Goal: Information Seeking & Learning: Learn about a topic

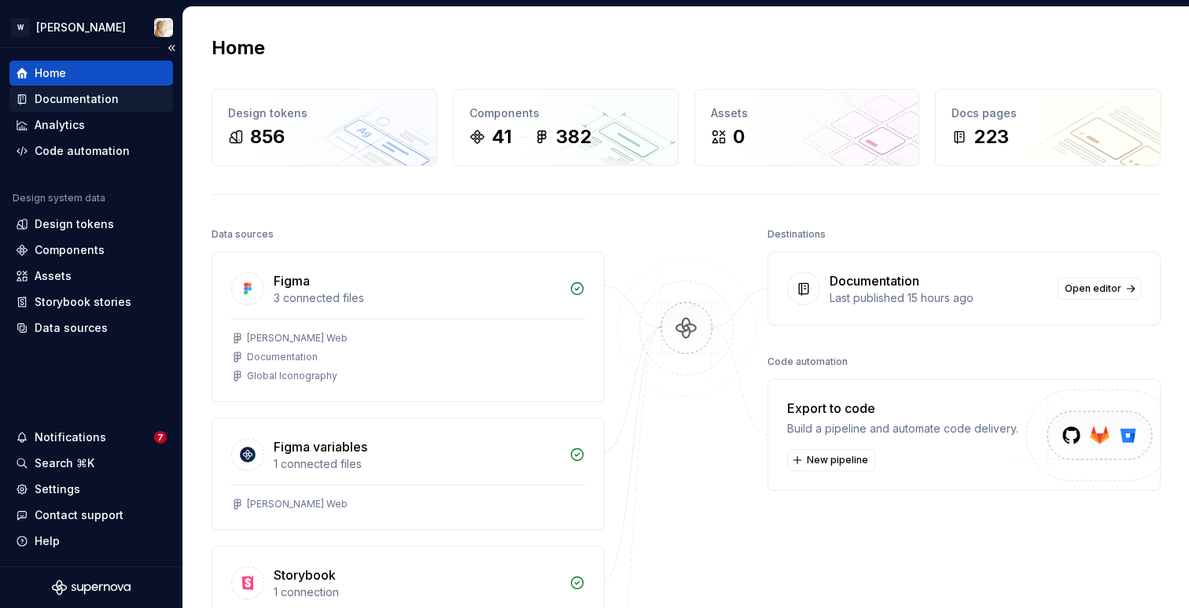
click at [68, 106] on div "Documentation" at bounding box center [77, 99] width 84 height 16
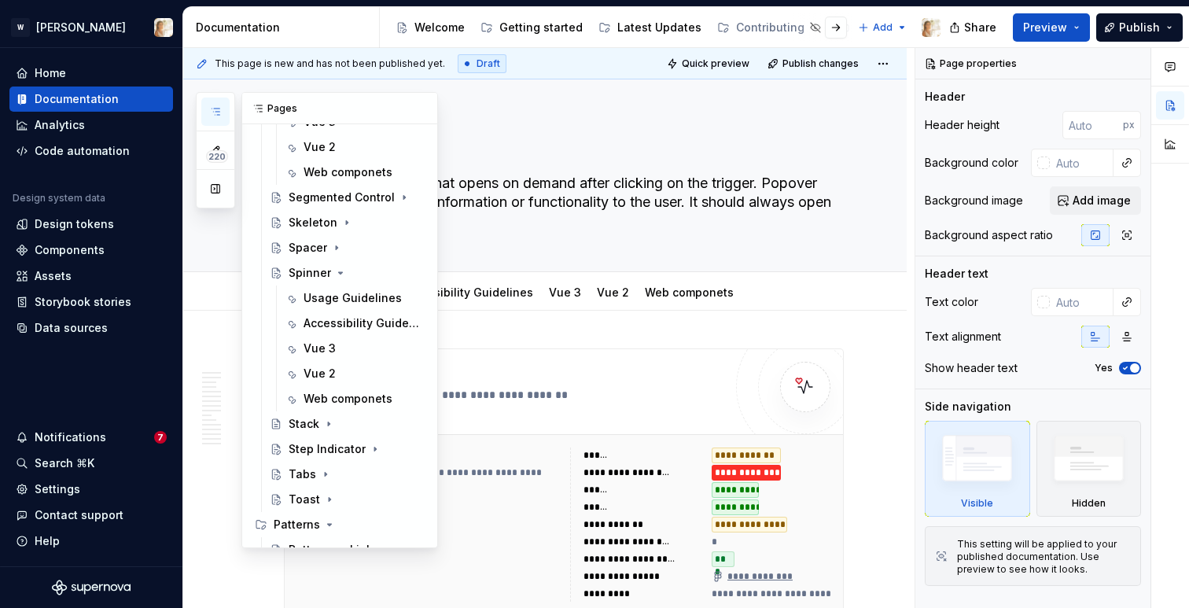
scroll to position [1805, 0]
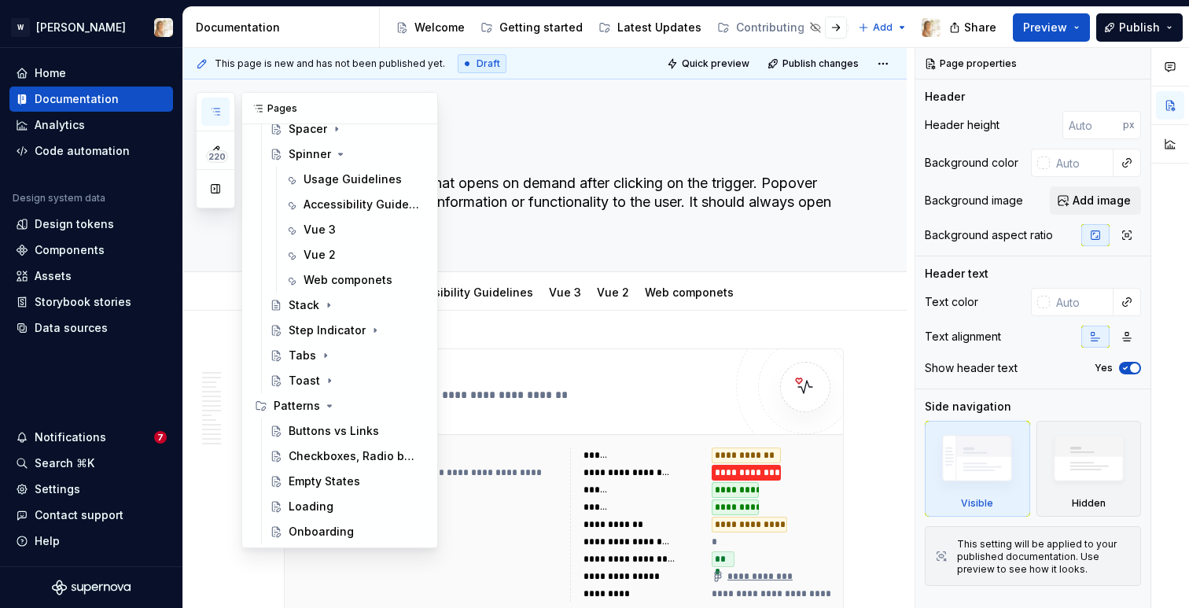
click at [221, 112] on icon "button" at bounding box center [215, 111] width 13 height 13
click at [209, 103] on button "button" at bounding box center [215, 112] width 28 height 28
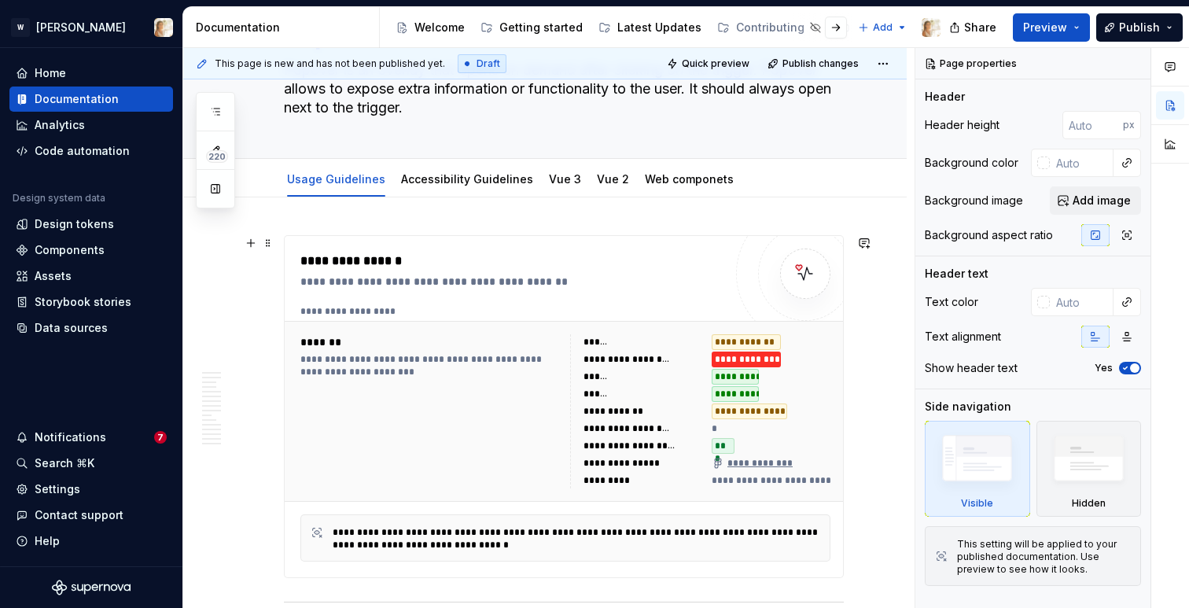
scroll to position [0, 0]
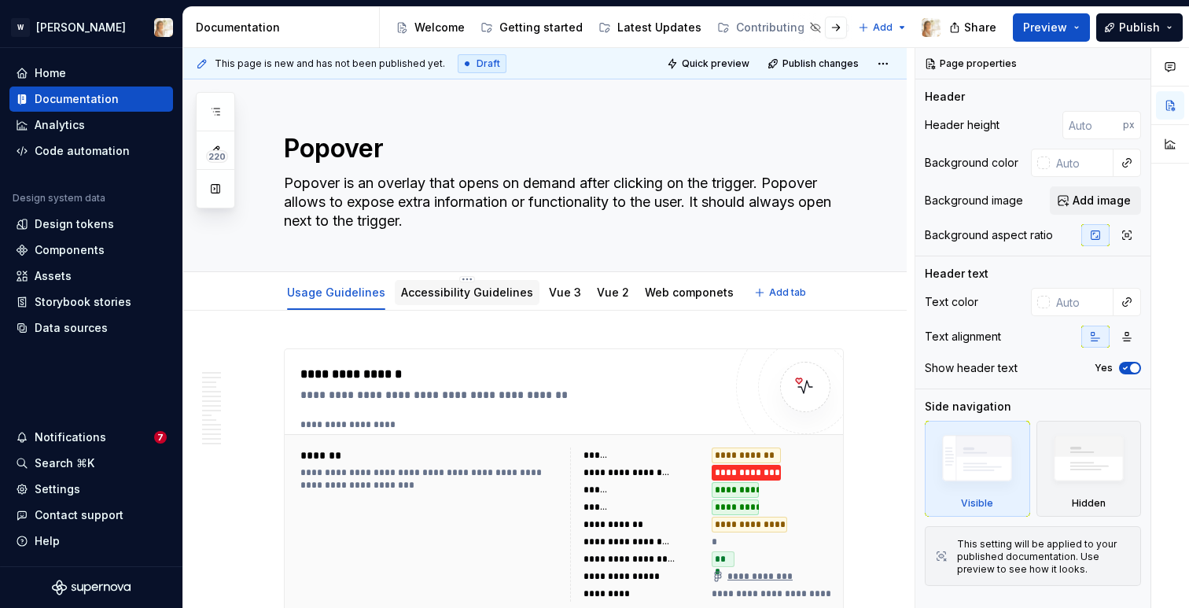
click at [483, 291] on link "Accessibility Guidelines" at bounding box center [467, 292] width 132 height 13
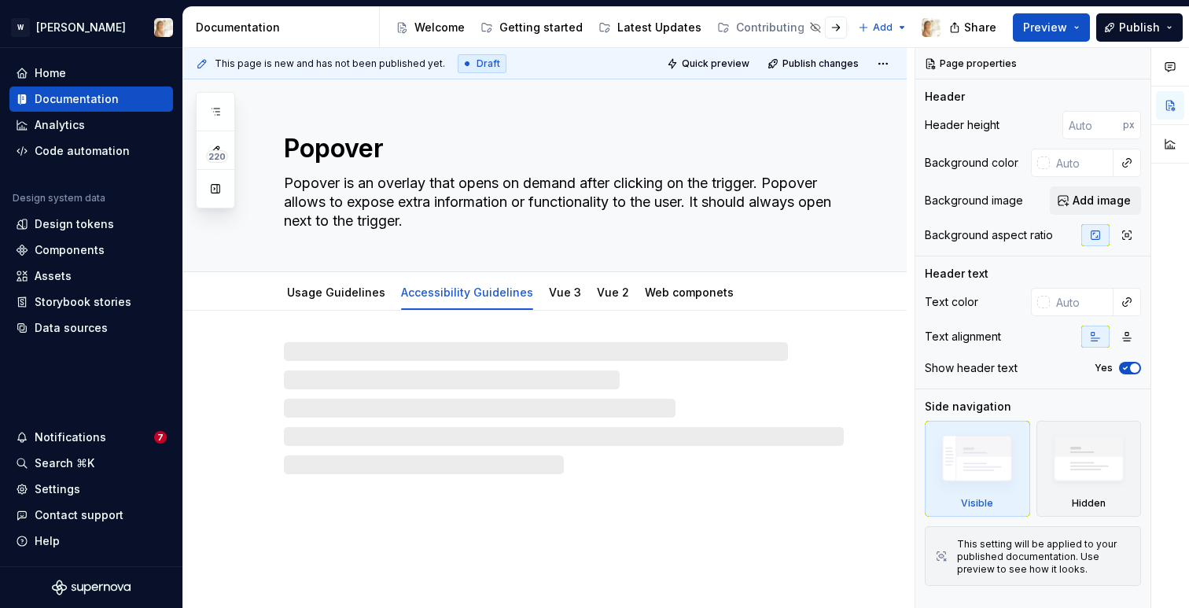
type textarea "*"
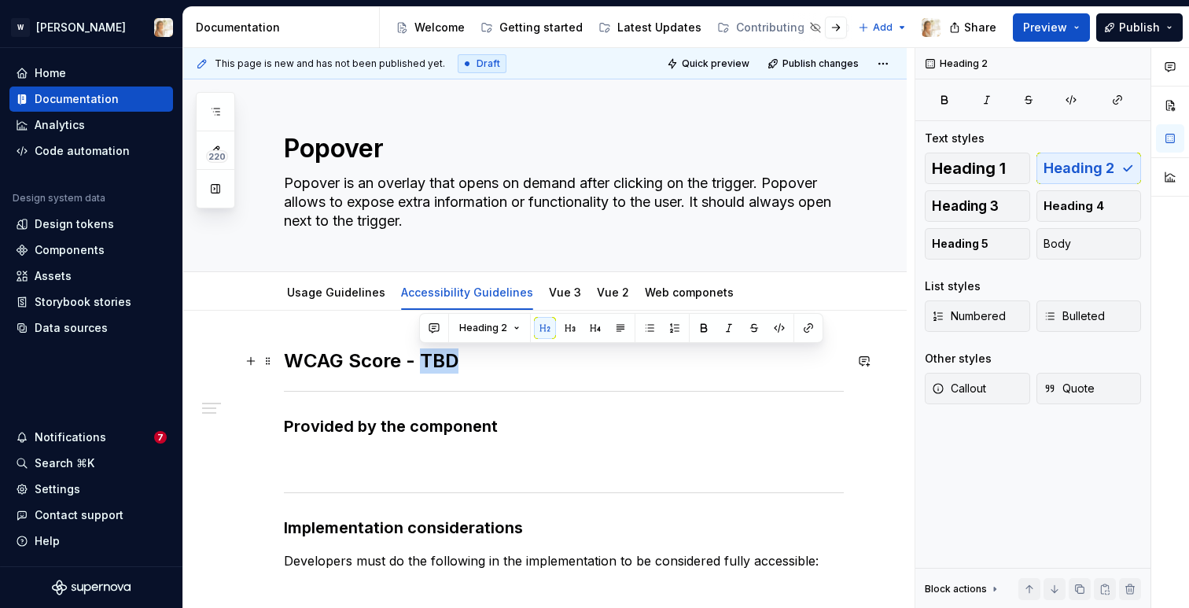
drag, startPoint x: 463, startPoint y: 360, endPoint x: 426, endPoint y: 361, distance: 37.8
click at [426, 361] on h2 "WCAG Score - TBD" at bounding box center [564, 360] width 560 height 25
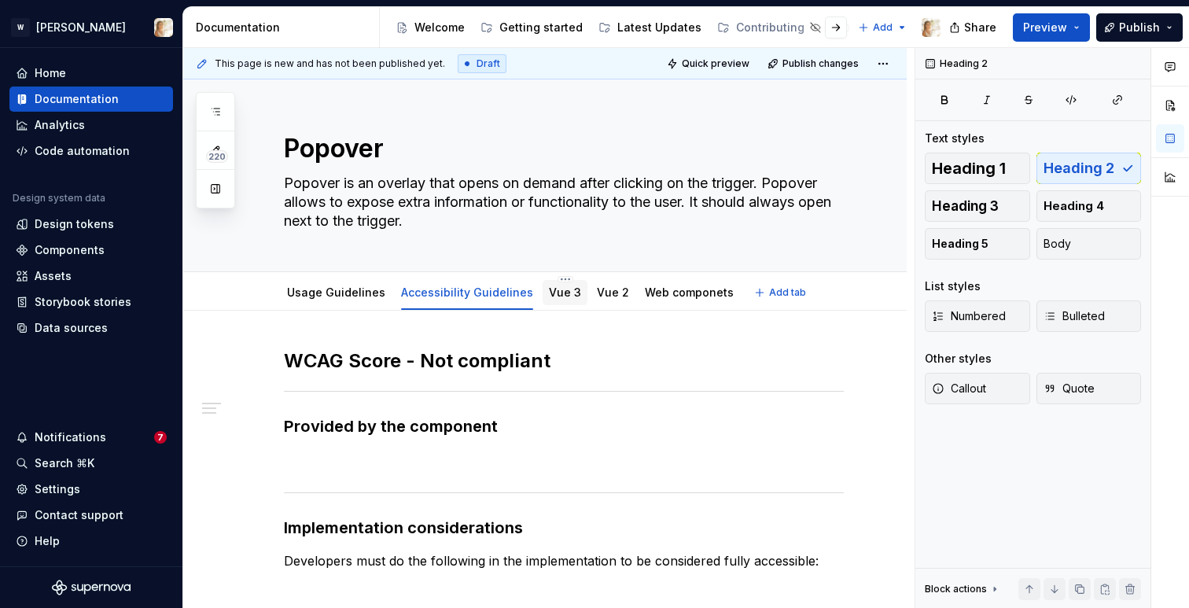
click at [553, 305] on div "Vue 3" at bounding box center [565, 292] width 45 height 28
click at [549, 294] on link "Vue 3" at bounding box center [565, 292] width 32 height 13
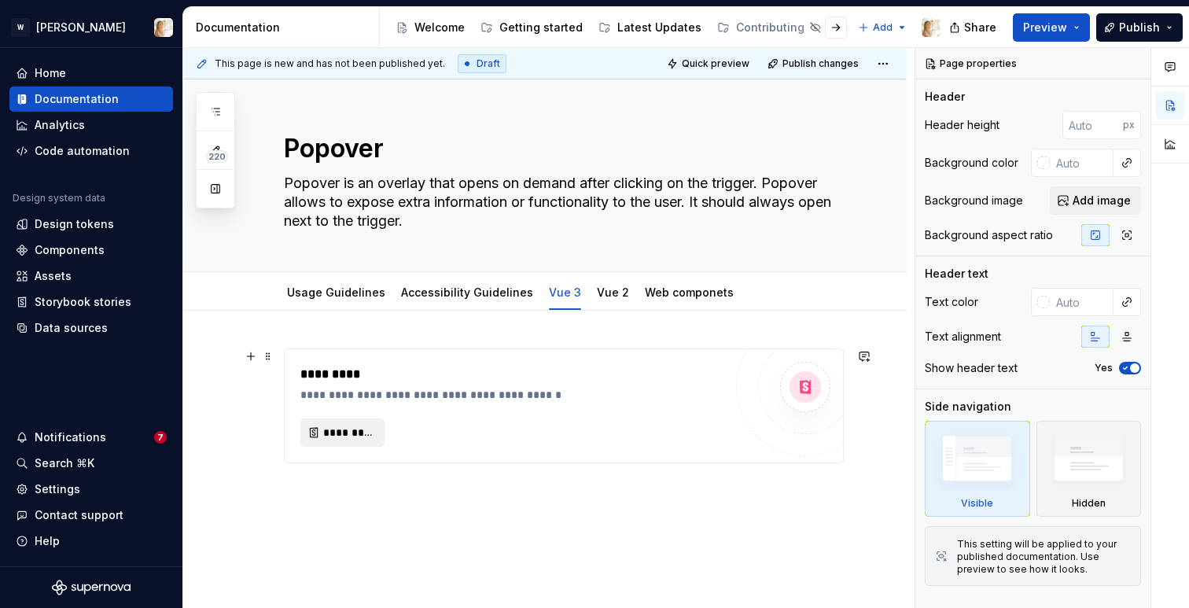
click at [327, 437] on span "*********" at bounding box center [348, 433] width 51 height 16
type textarea "*"
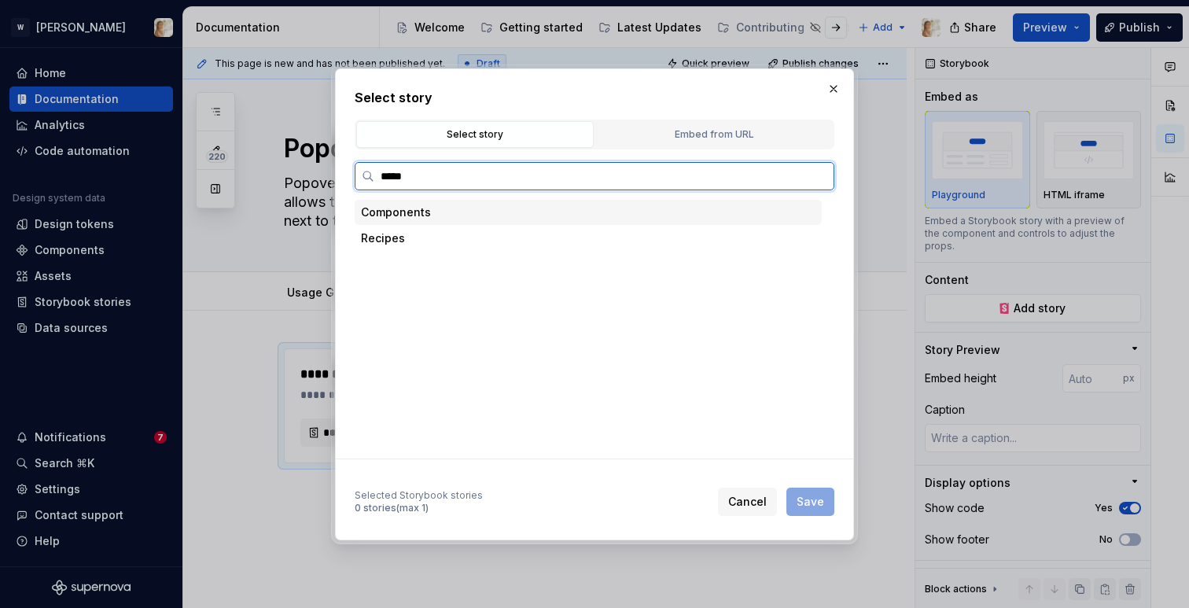
type input "******"
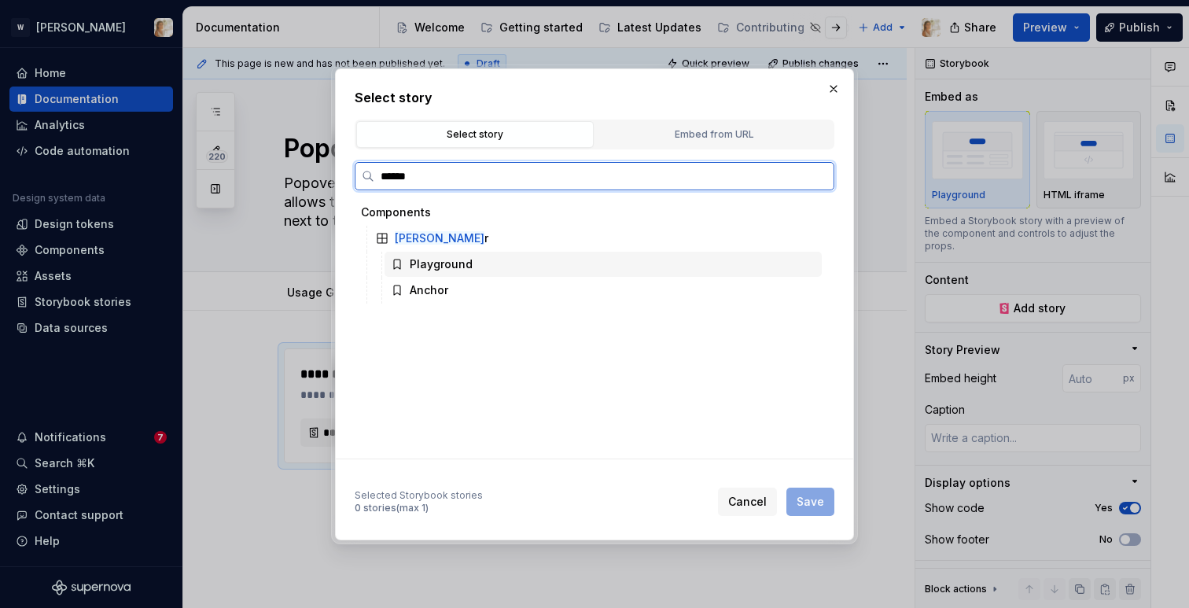
click at [444, 271] on div "Playground" at bounding box center [441, 264] width 63 height 16
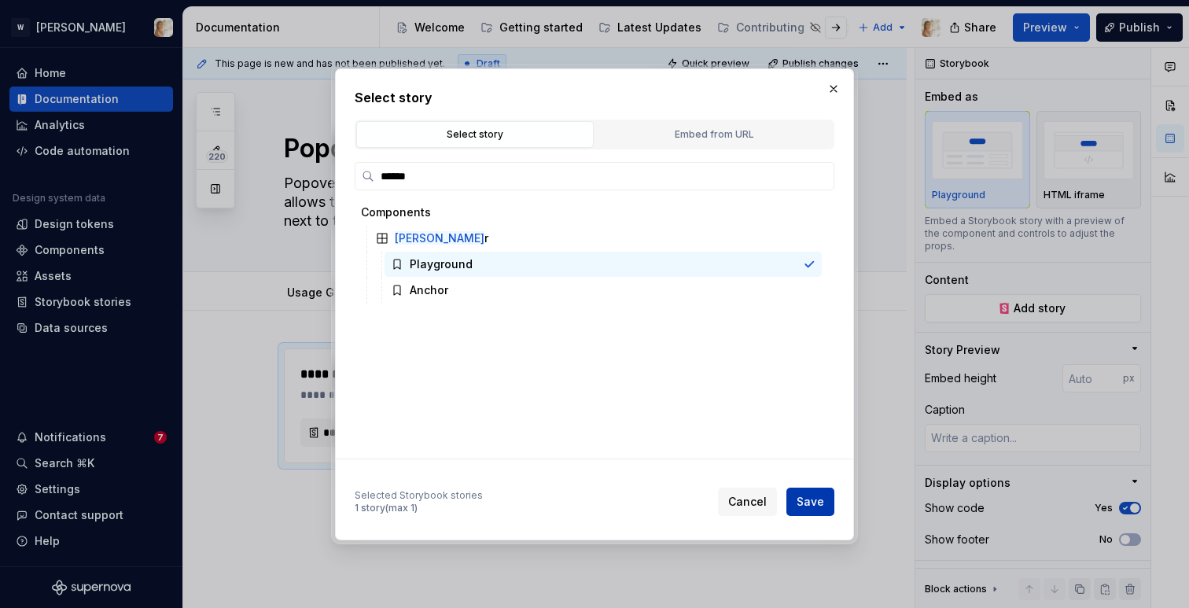
click at [811, 504] on span "Save" at bounding box center [811, 502] width 28 height 16
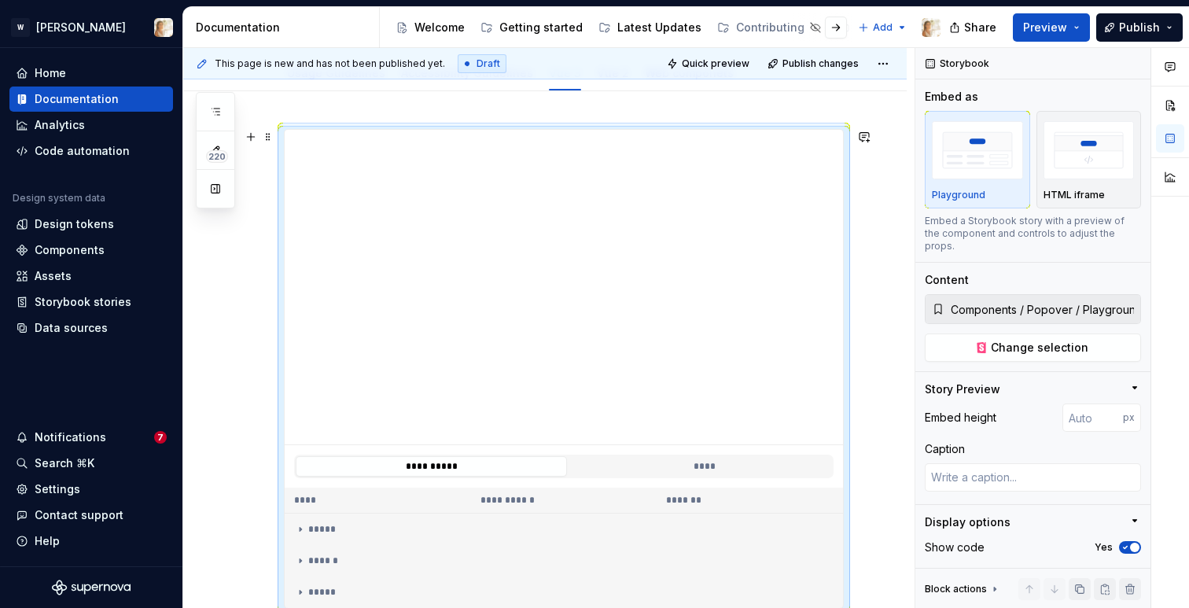
scroll to position [25, 0]
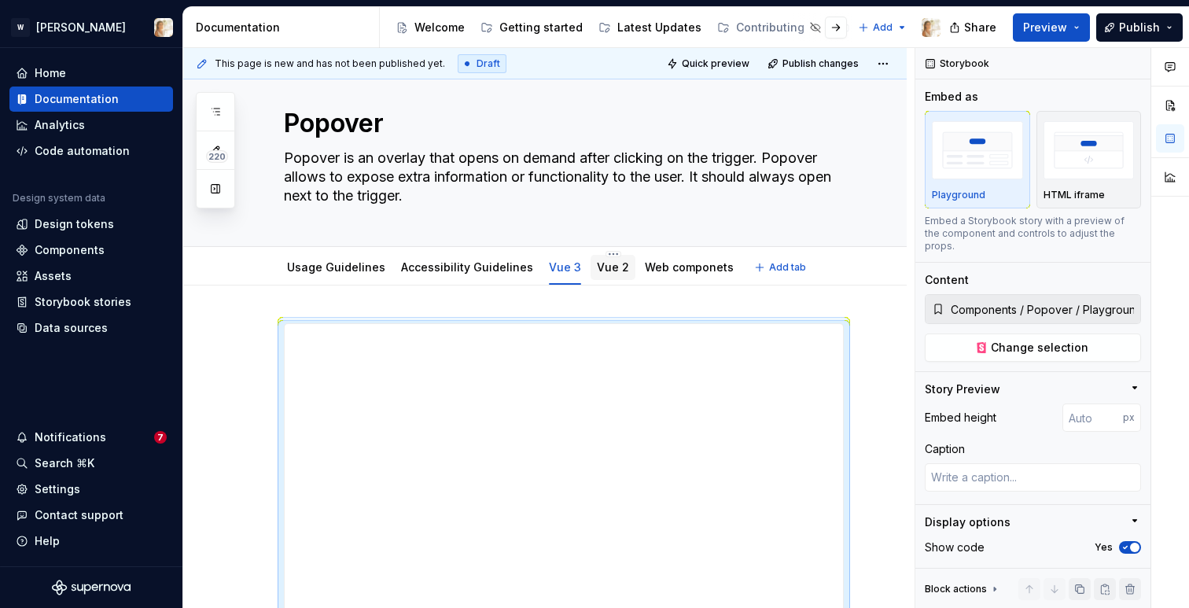
click at [601, 277] on div "Vue 2" at bounding box center [613, 267] width 45 height 25
click at [597, 273] on link "Vue 2" at bounding box center [613, 266] width 32 height 13
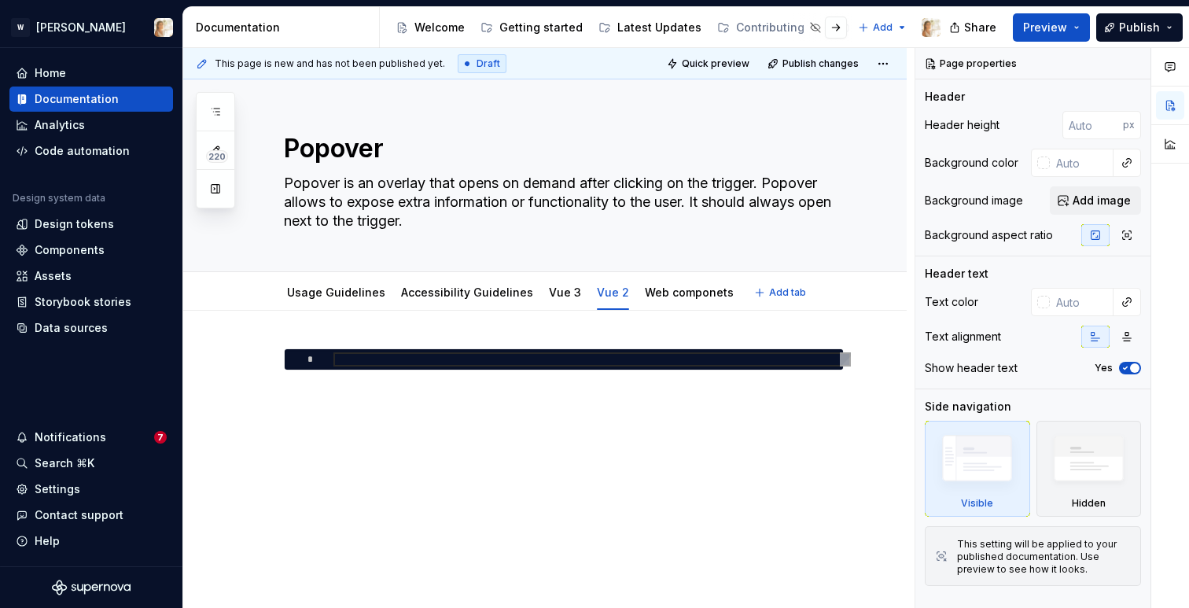
type textarea "*"
click at [291, 328] on div "*" at bounding box center [545, 460] width 724 height 299
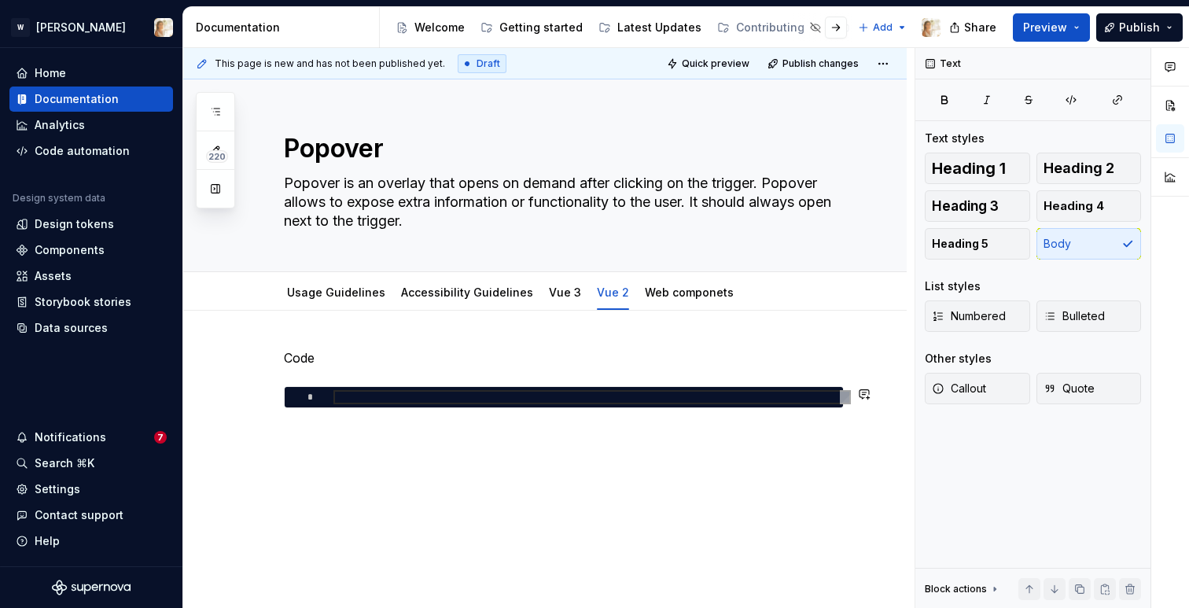
click at [290, 367] on div "Code *" at bounding box center [564, 378] width 560 height 60
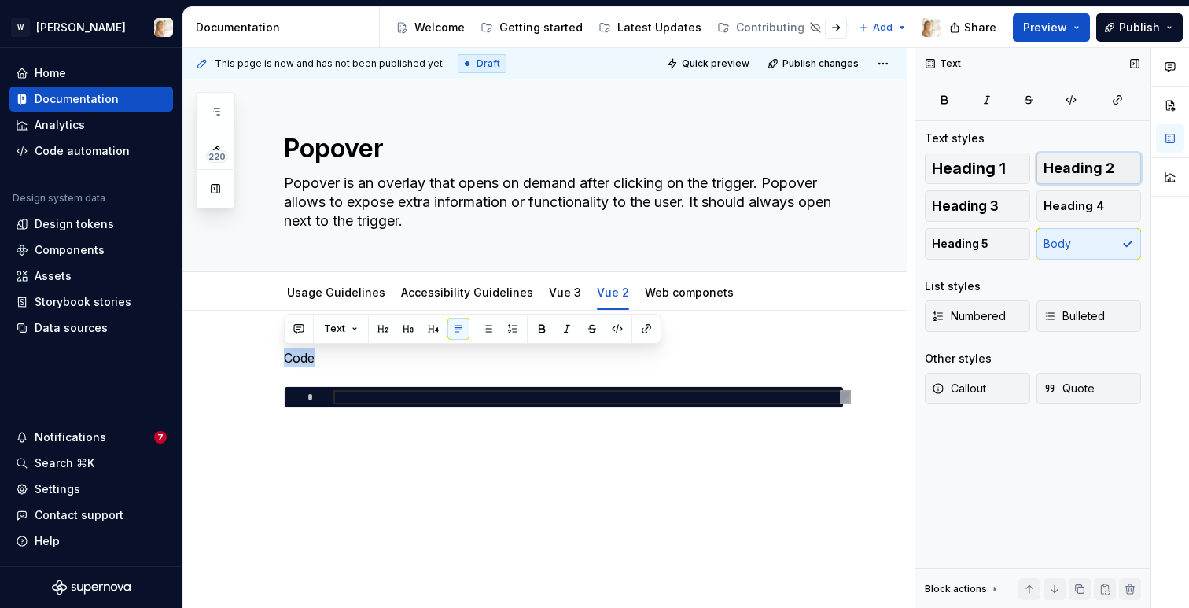
click at [1067, 175] on span "Heading 2" at bounding box center [1079, 168] width 71 height 16
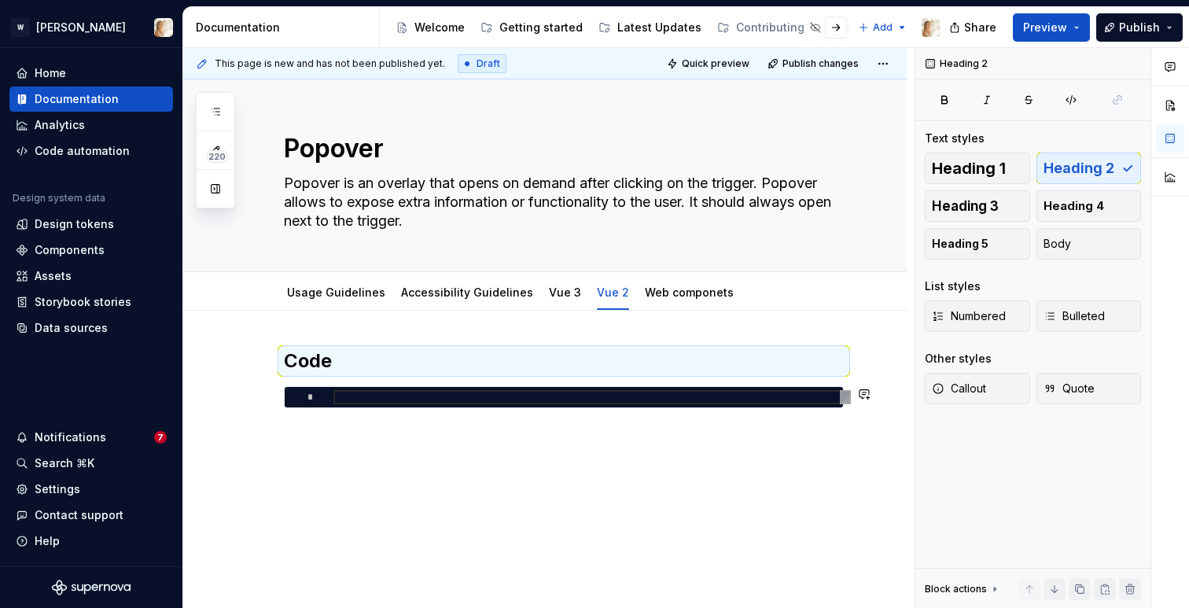
click at [397, 459] on div "Code *" at bounding box center [545, 460] width 724 height 299
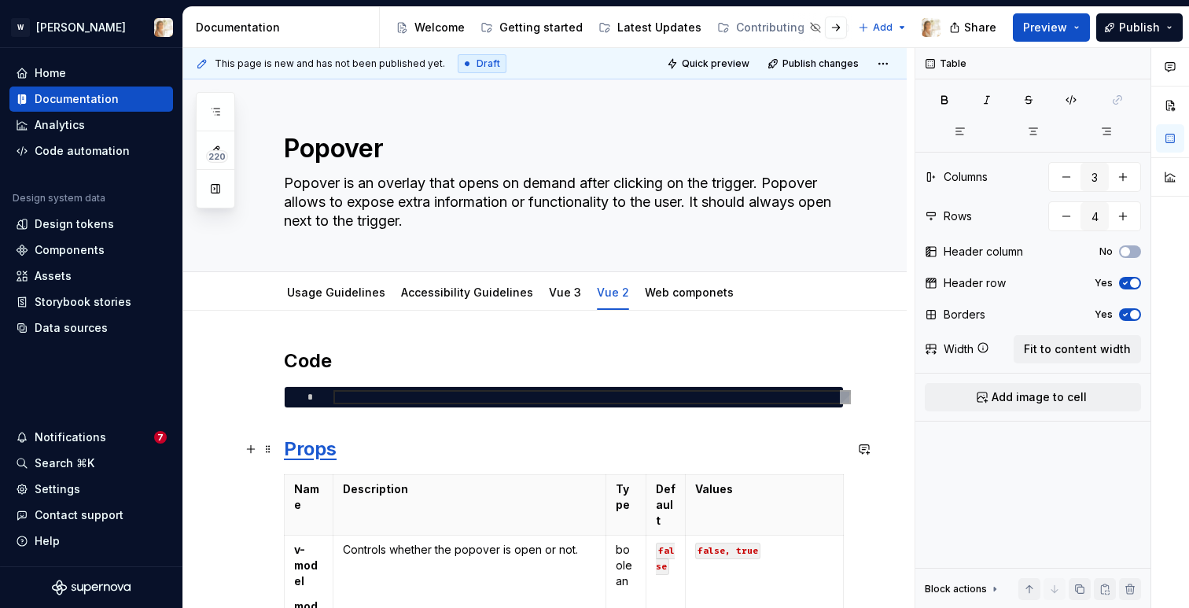
click at [315, 452] on strong "Props" at bounding box center [310, 448] width 53 height 23
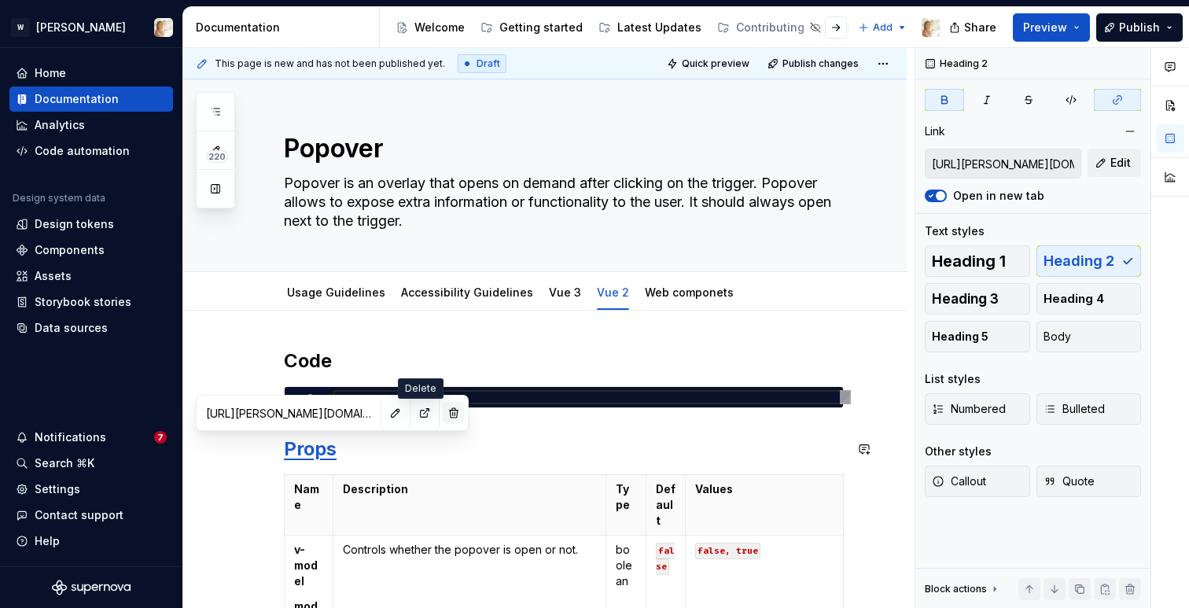
click at [443, 418] on button "button" at bounding box center [454, 413] width 22 height 22
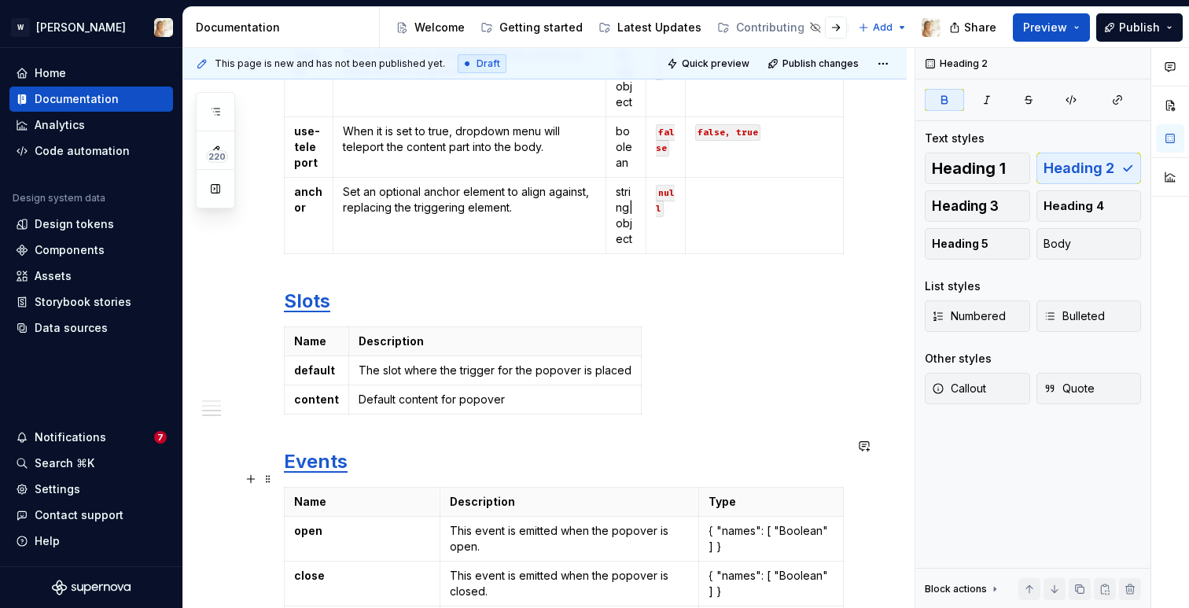
scroll to position [827, 0]
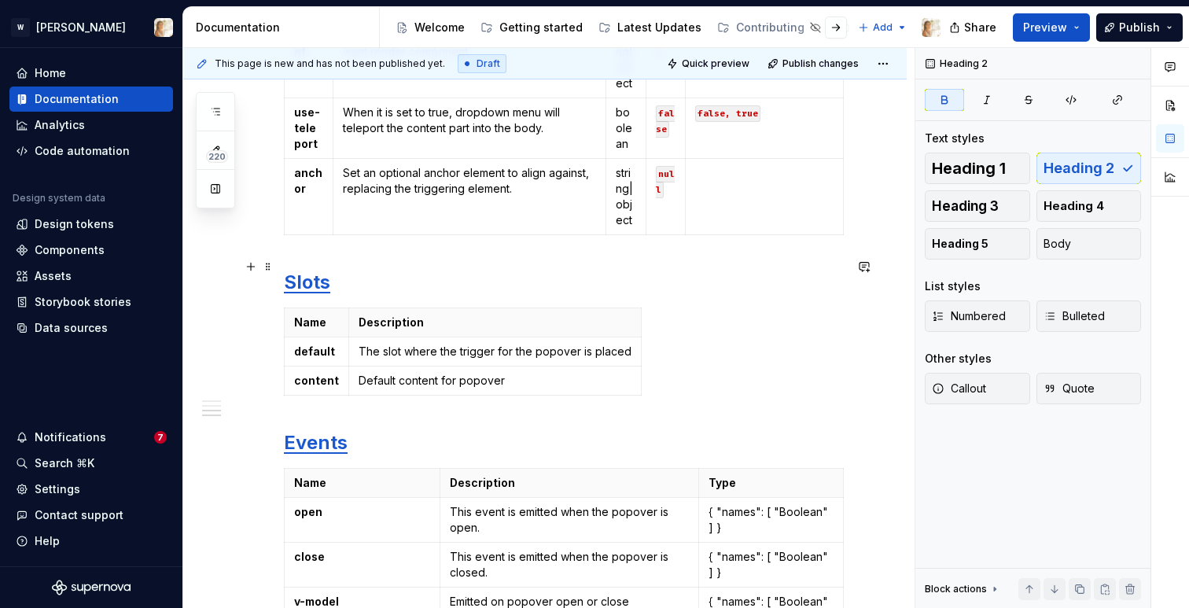
click at [302, 271] on strong "Slots" at bounding box center [307, 282] width 46 height 23
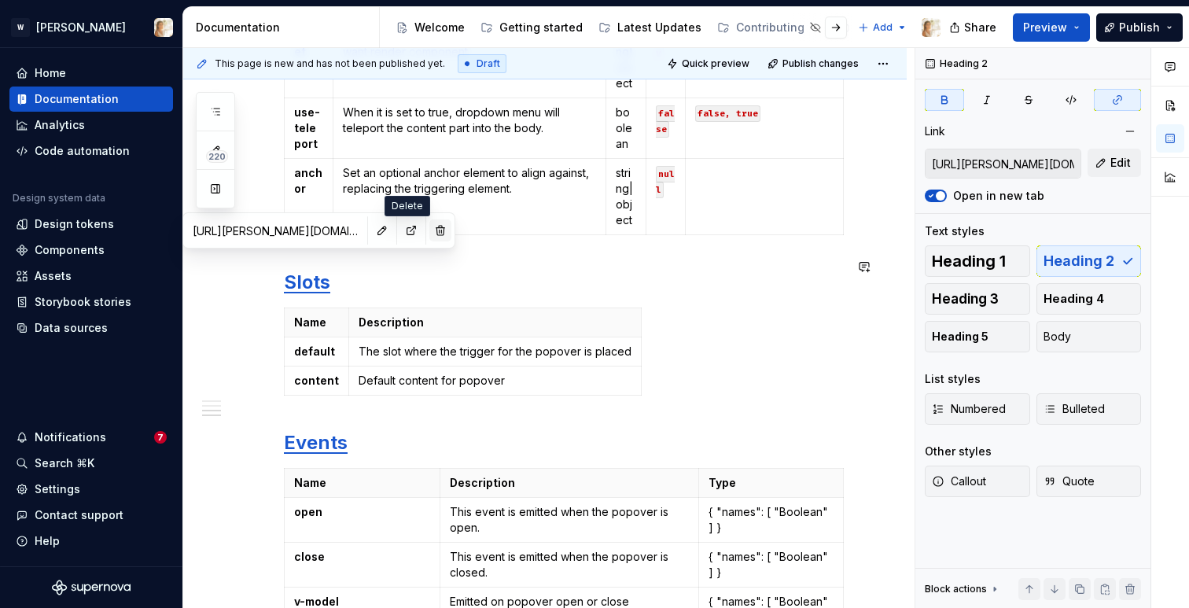
click at [430, 237] on button "button" at bounding box center [441, 230] width 22 height 22
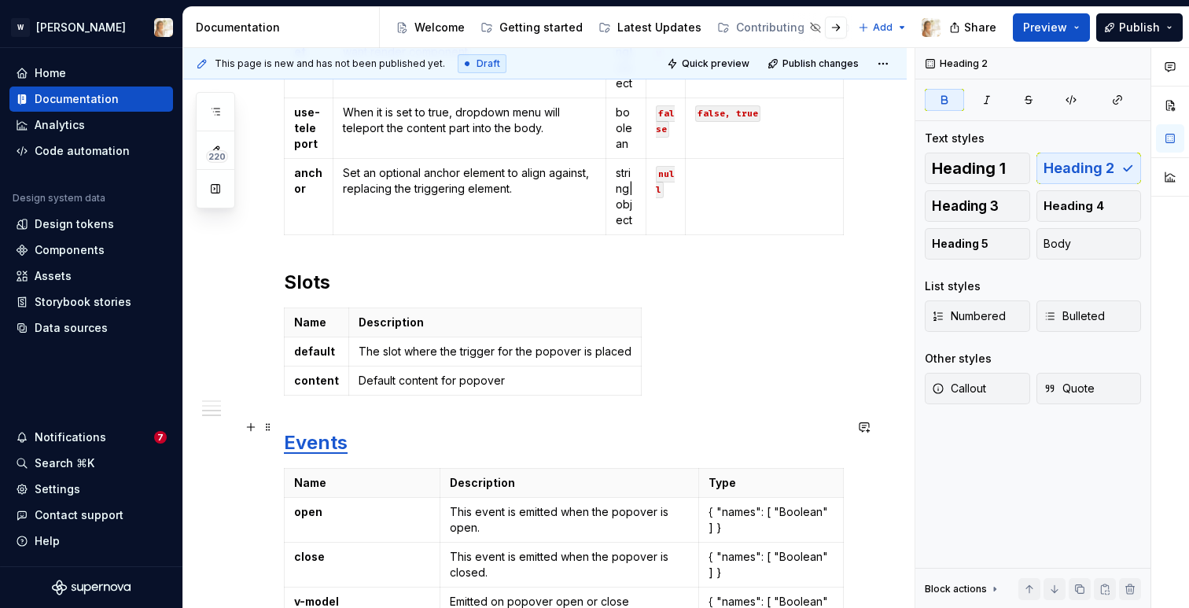
click at [315, 431] on strong "Events" at bounding box center [316, 442] width 64 height 23
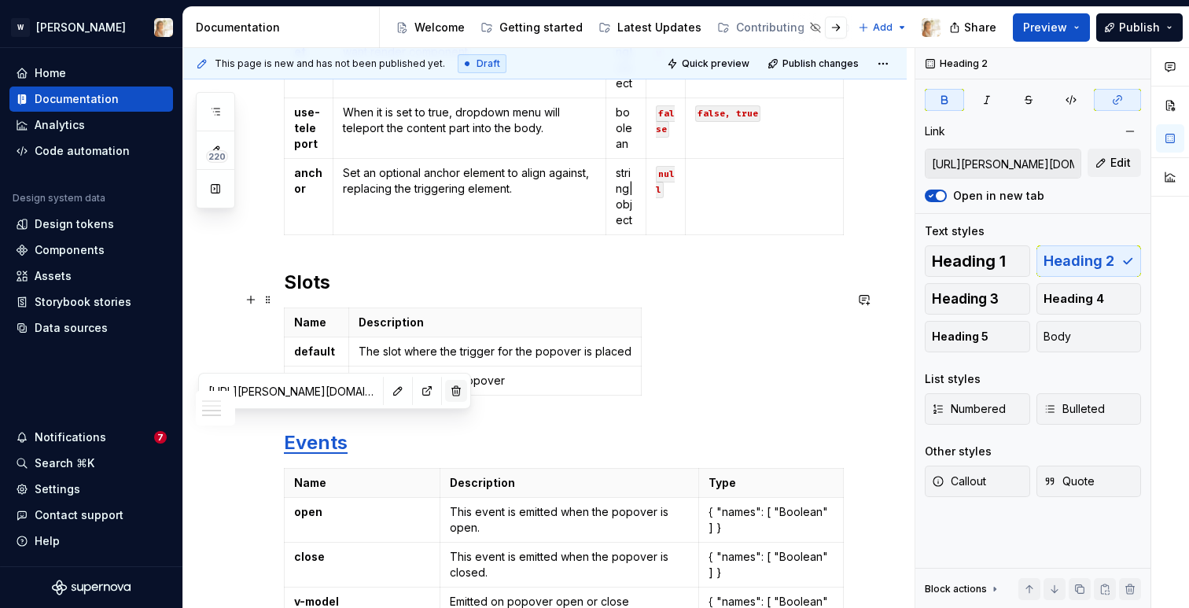
click at [445, 383] on button "button" at bounding box center [456, 391] width 22 height 22
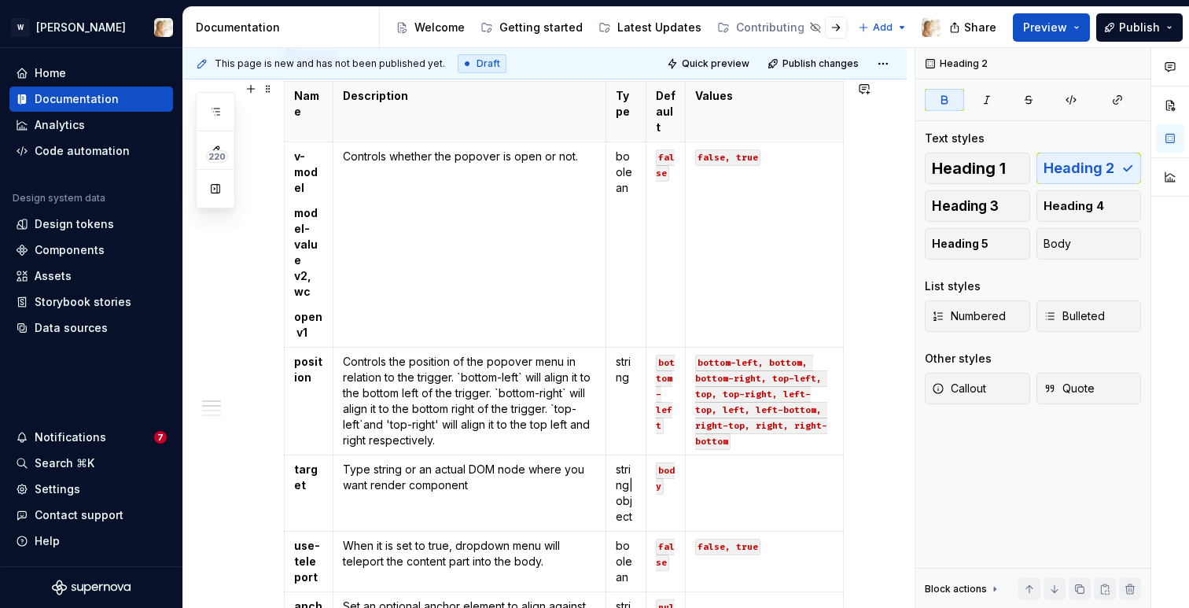
scroll to position [0, 0]
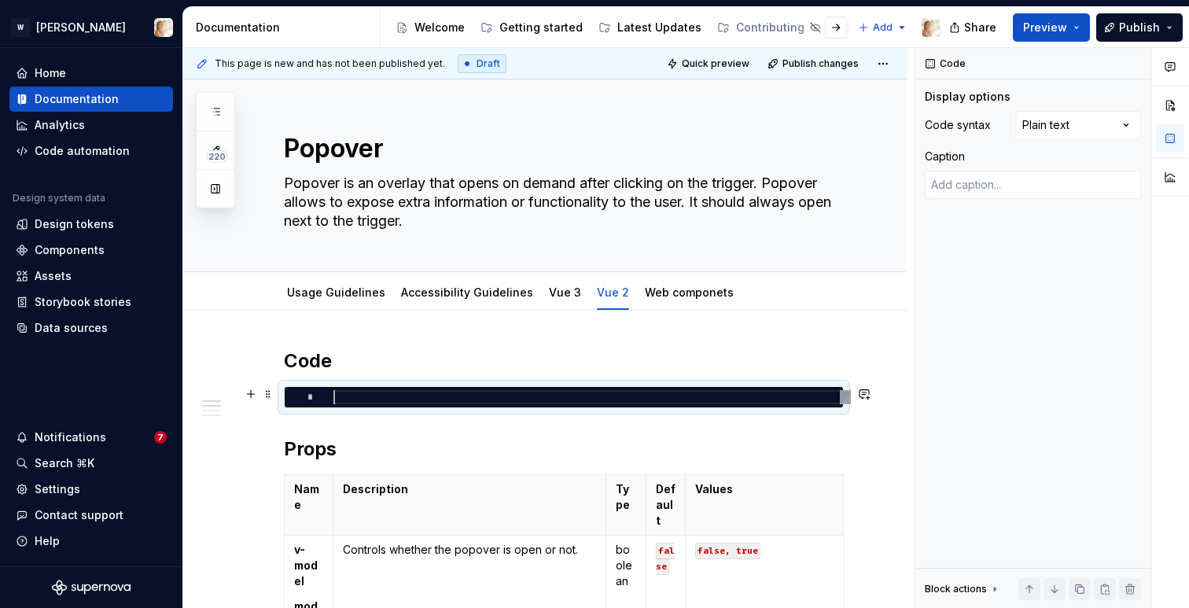
click at [371, 398] on div at bounding box center [593, 397] width 518 height 14
type textarea "*"
type textarea "**********"
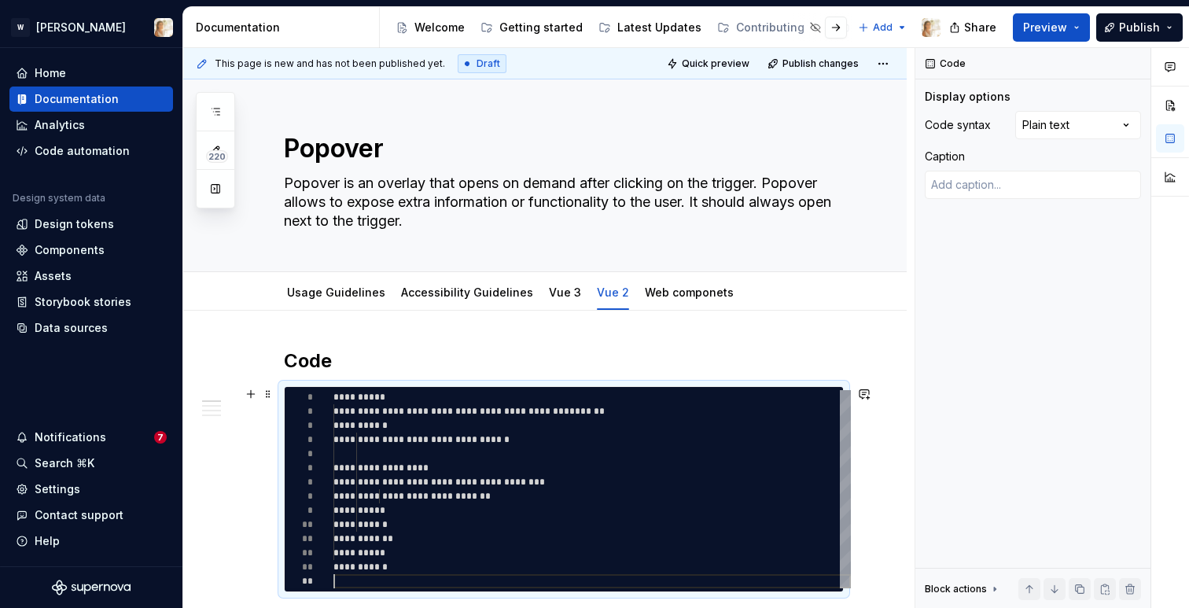
scroll to position [42, 0]
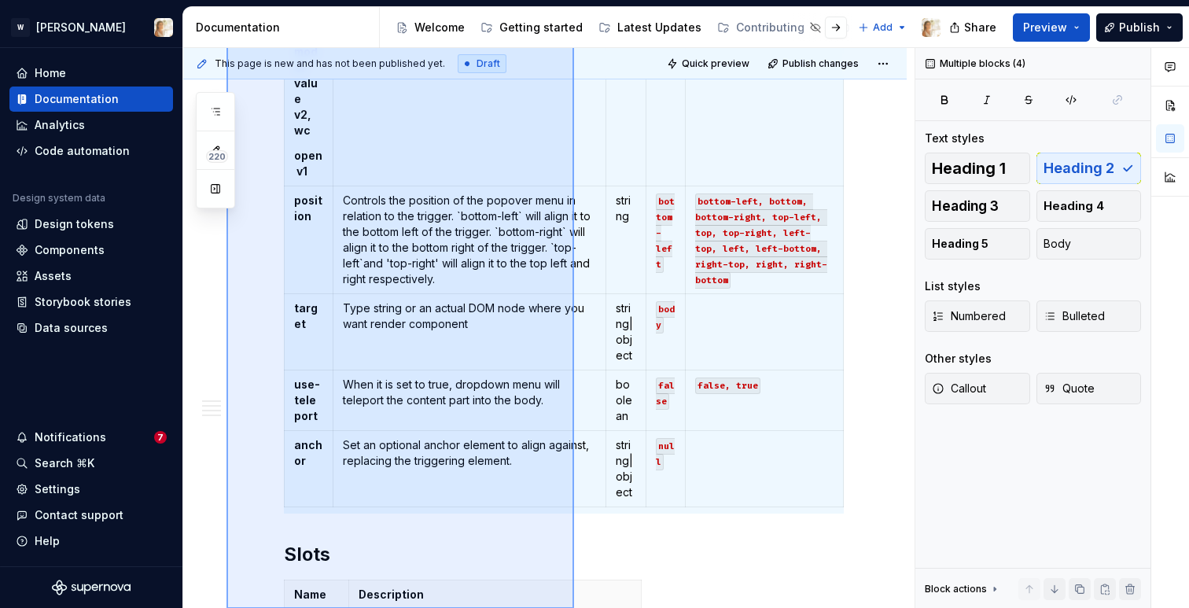
drag, startPoint x: 227, startPoint y: 347, endPoint x: 614, endPoint y: 624, distance: 475.9
click at [614, 607] on html "W [PERSON_NAME] Home Documentation Analytics Code automation Design system data…" at bounding box center [594, 304] width 1189 height 608
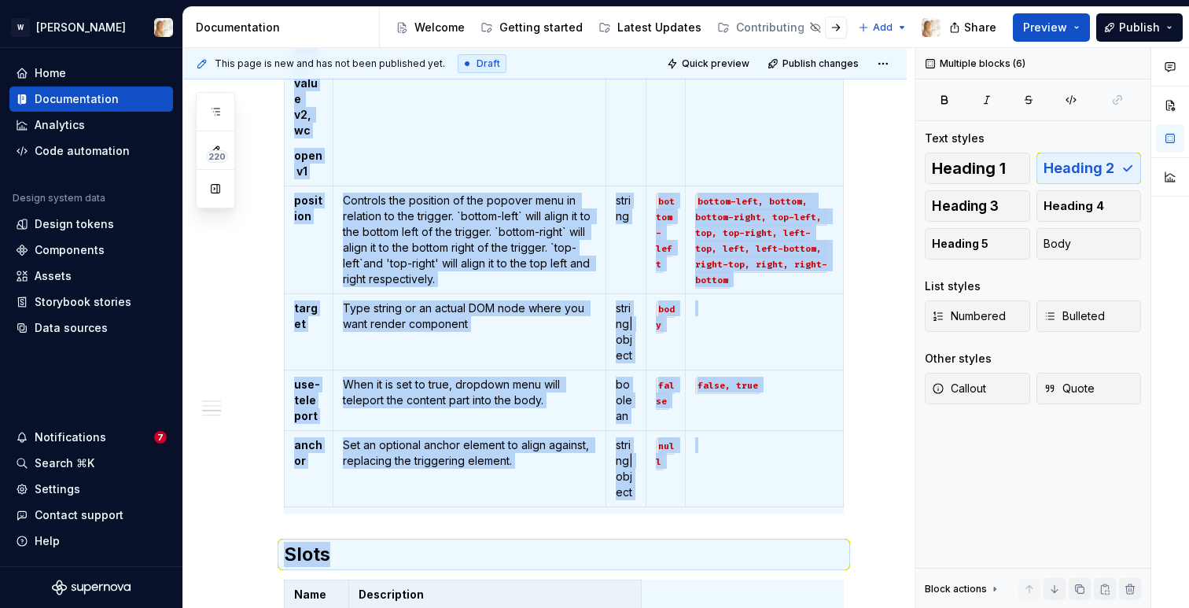
scroll to position [788, 0]
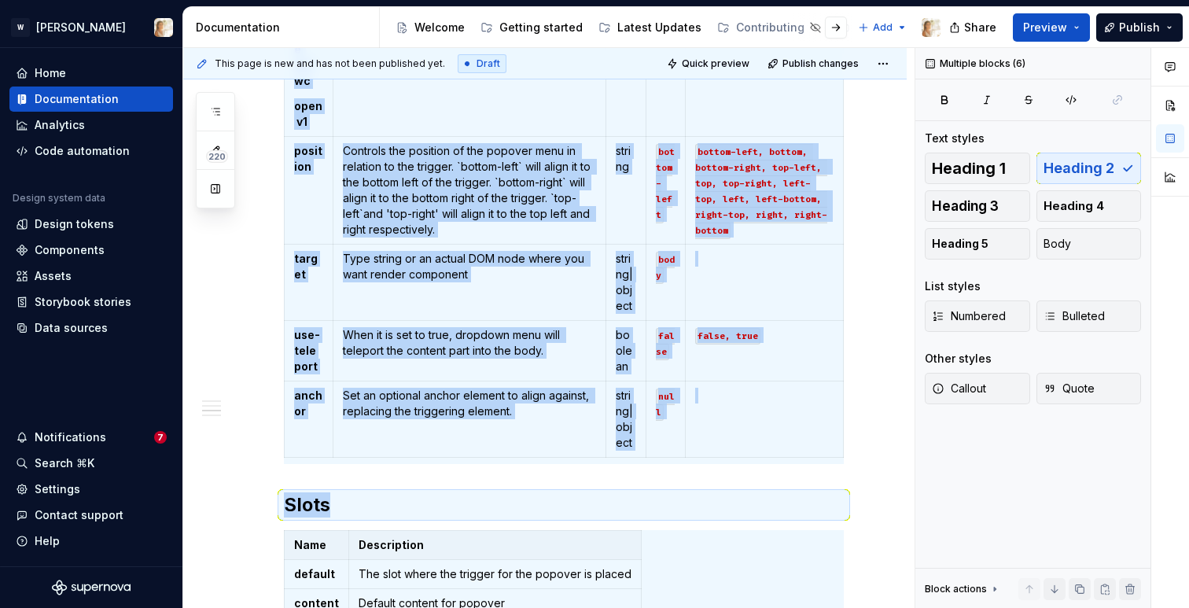
click at [261, 313] on div "**********" at bounding box center [545, 318] width 724 height 1591
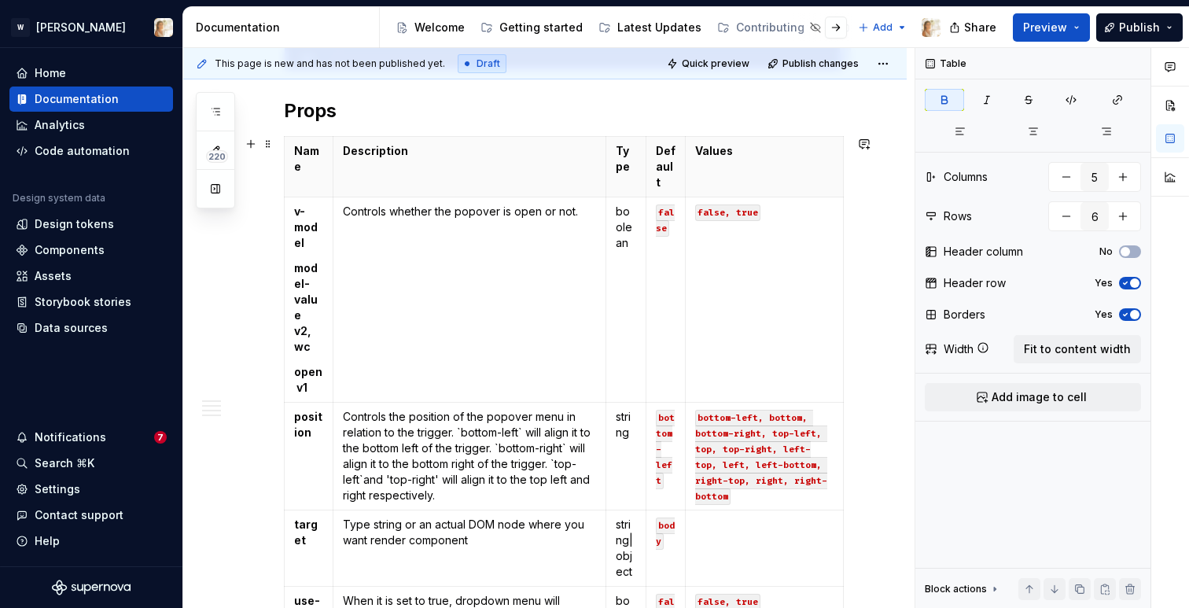
scroll to position [479, 0]
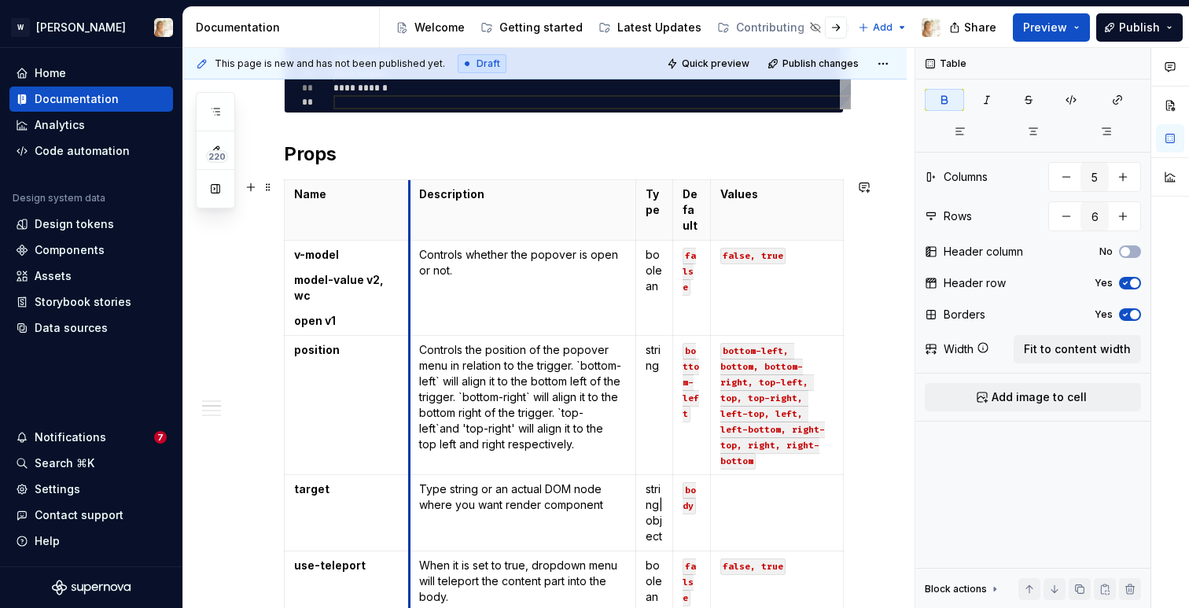
drag, startPoint x: 333, startPoint y: 216, endPoint x: 409, endPoint y: 223, distance: 76.6
click at [410, 223] on th "Description" at bounding box center [523, 210] width 227 height 61
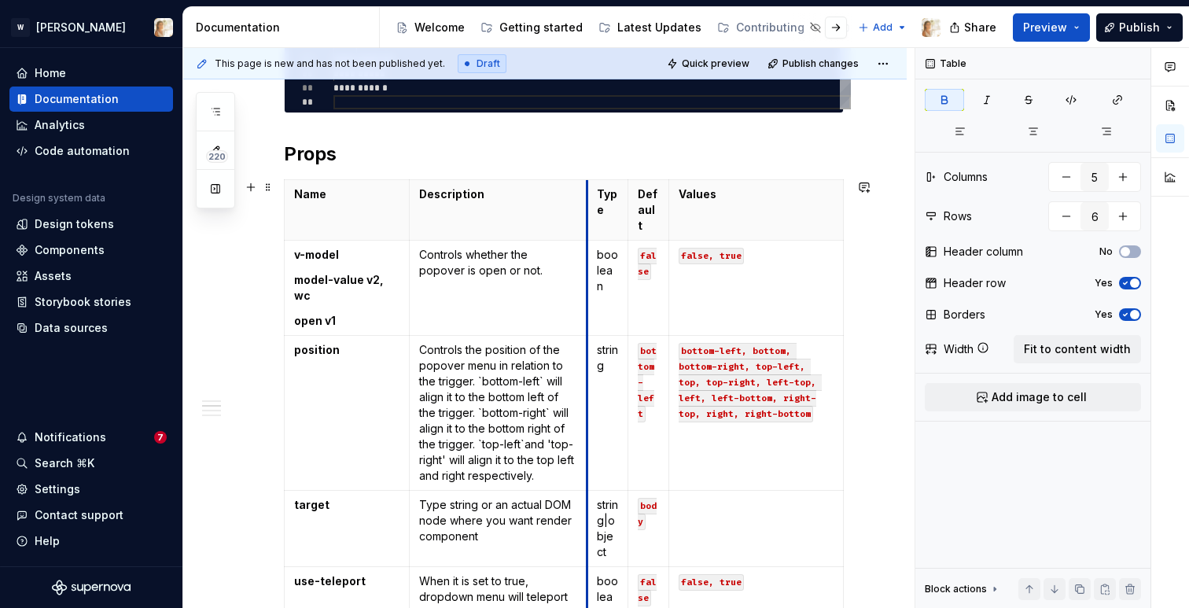
drag, startPoint x: 642, startPoint y: 223, endPoint x: 585, endPoint y: 216, distance: 57.1
click at [588, 216] on th "Type" at bounding box center [608, 210] width 41 height 61
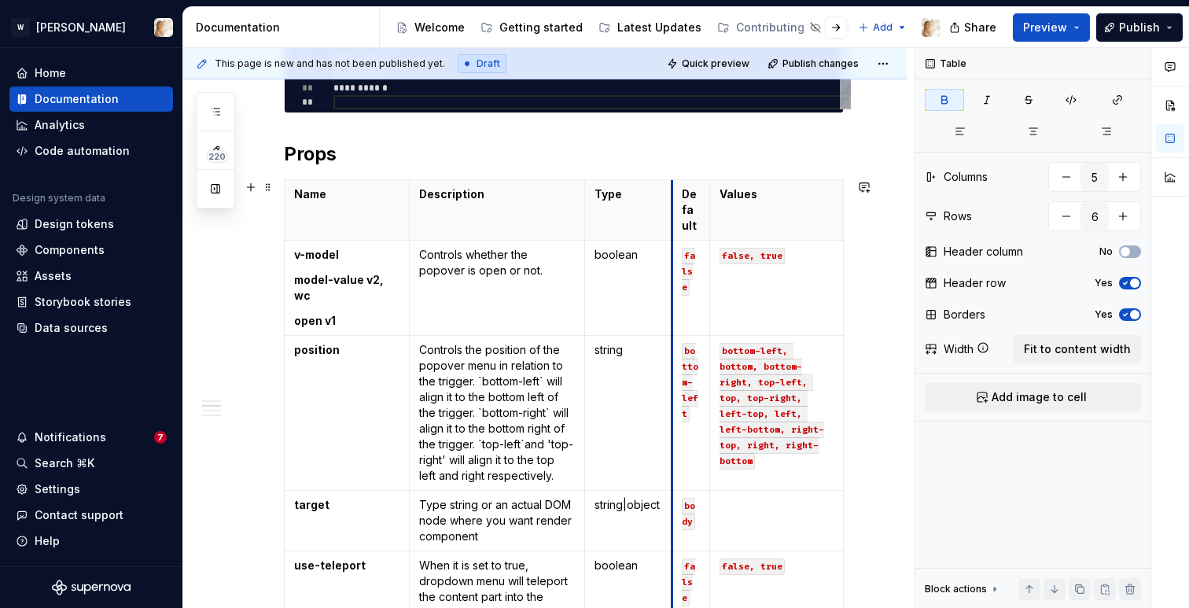
drag, startPoint x: 628, startPoint y: 226, endPoint x: 673, endPoint y: 230, distance: 45.9
click at [673, 230] on tbody "Name Description Type Default Values v-model model-value v2, wc open v1 Control…" at bounding box center [564, 442] width 559 height 524
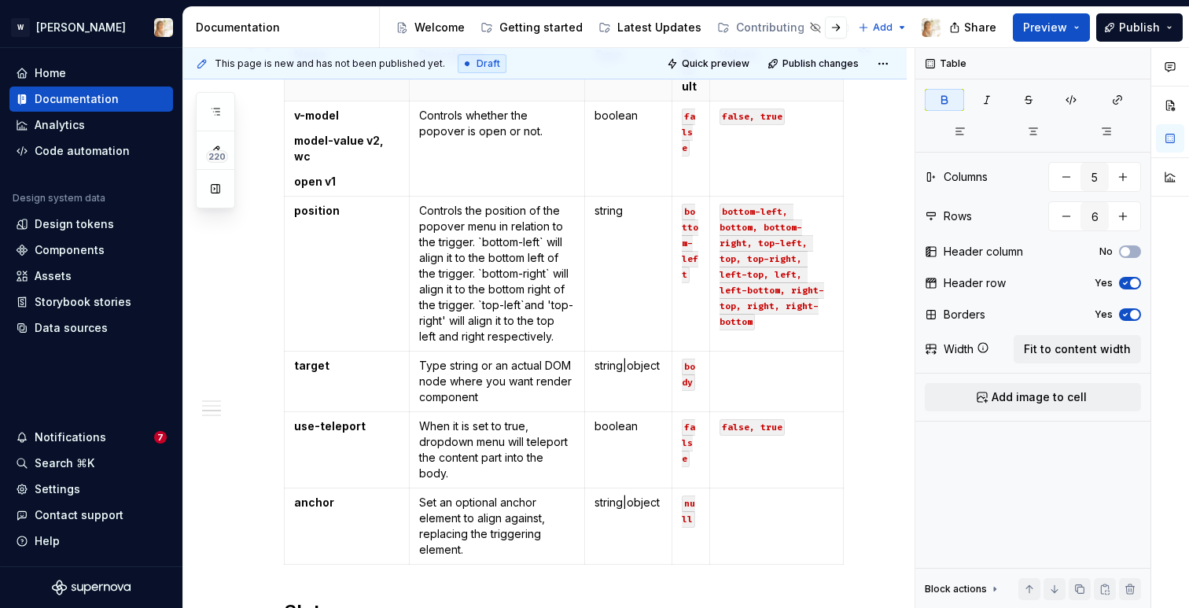
scroll to position [619, 0]
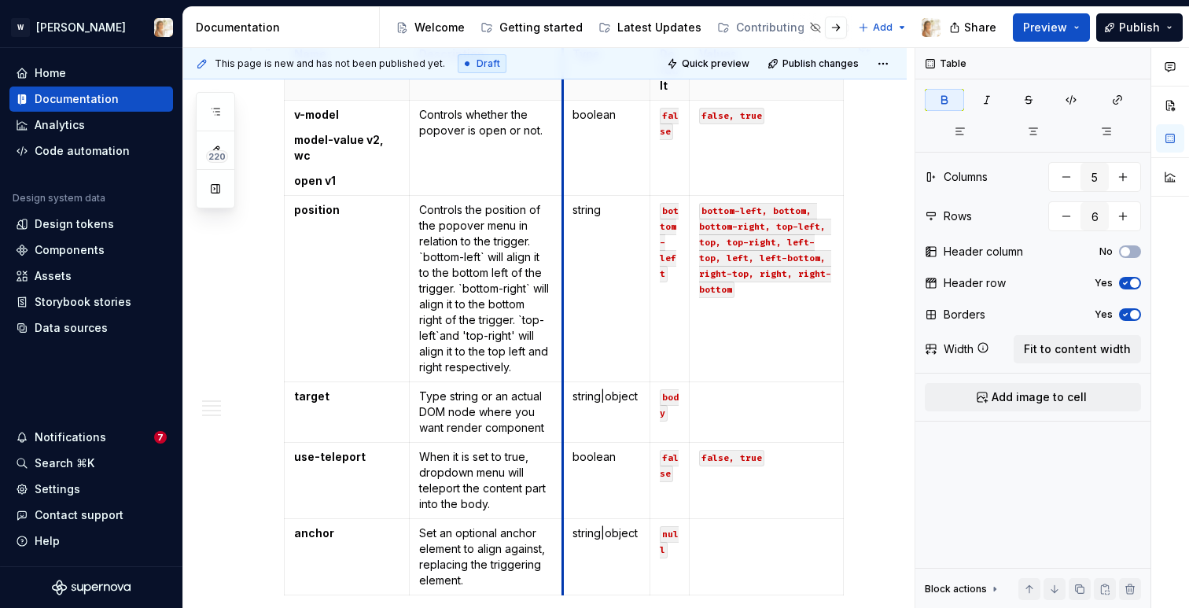
drag, startPoint x: 585, startPoint y: 212, endPoint x: 563, endPoint y: 205, distance: 23.1
click at [563, 205] on td "string" at bounding box center [606, 289] width 87 height 186
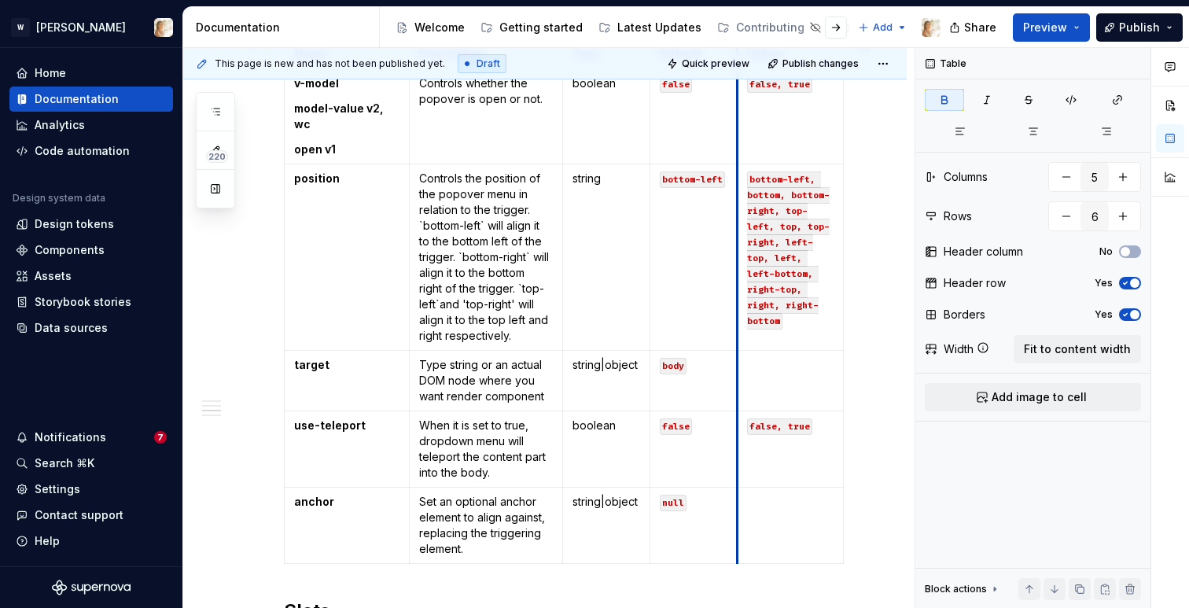
drag, startPoint x: 689, startPoint y: 228, endPoint x: 736, endPoint y: 235, distance: 47.7
click at [738, 235] on td "bottom-left, bottom, bottom-right, top-left, top, top-right, left-top, left, le…" at bounding box center [791, 257] width 106 height 186
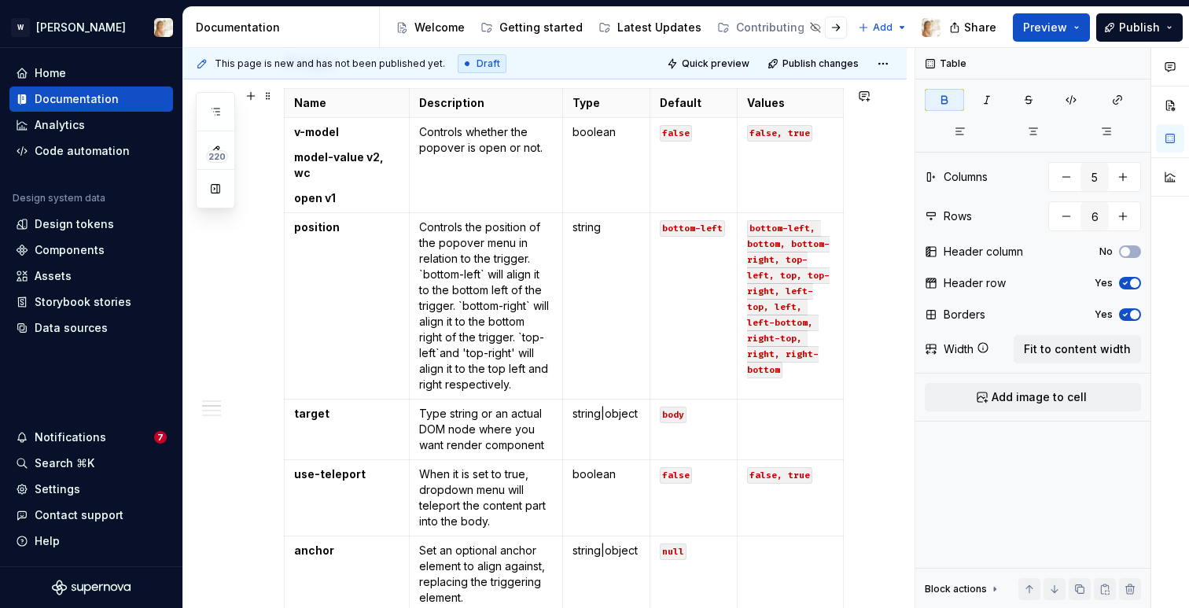
scroll to position [500, 0]
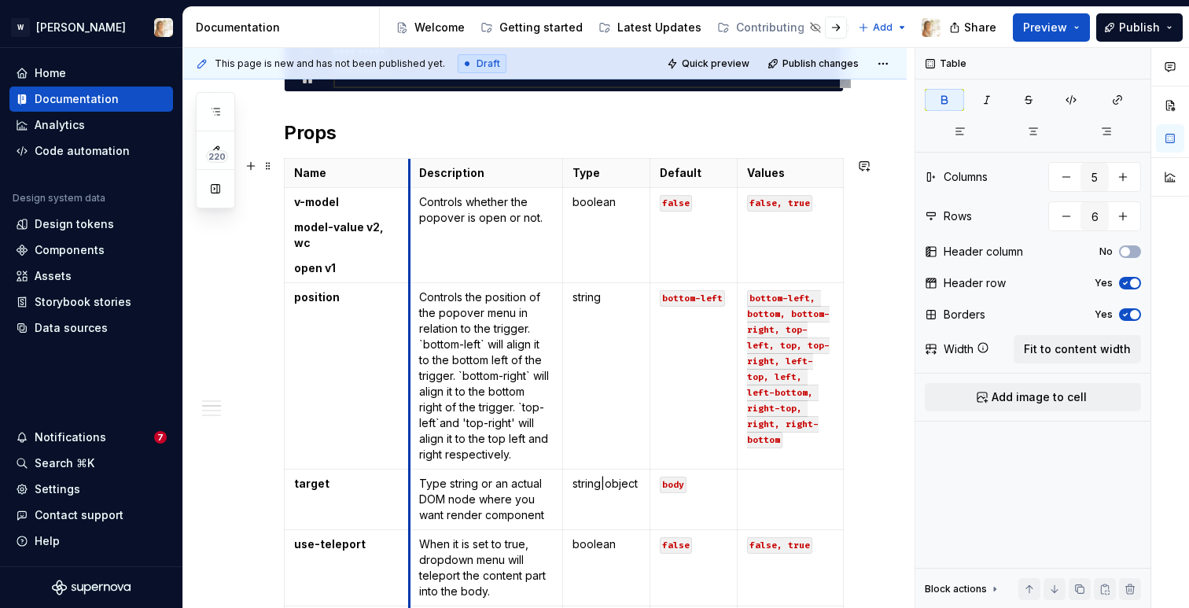
click at [410, 291] on td "Controls the position of the popover menu in relation to the trigger. `bottom-l…" at bounding box center [486, 376] width 153 height 186
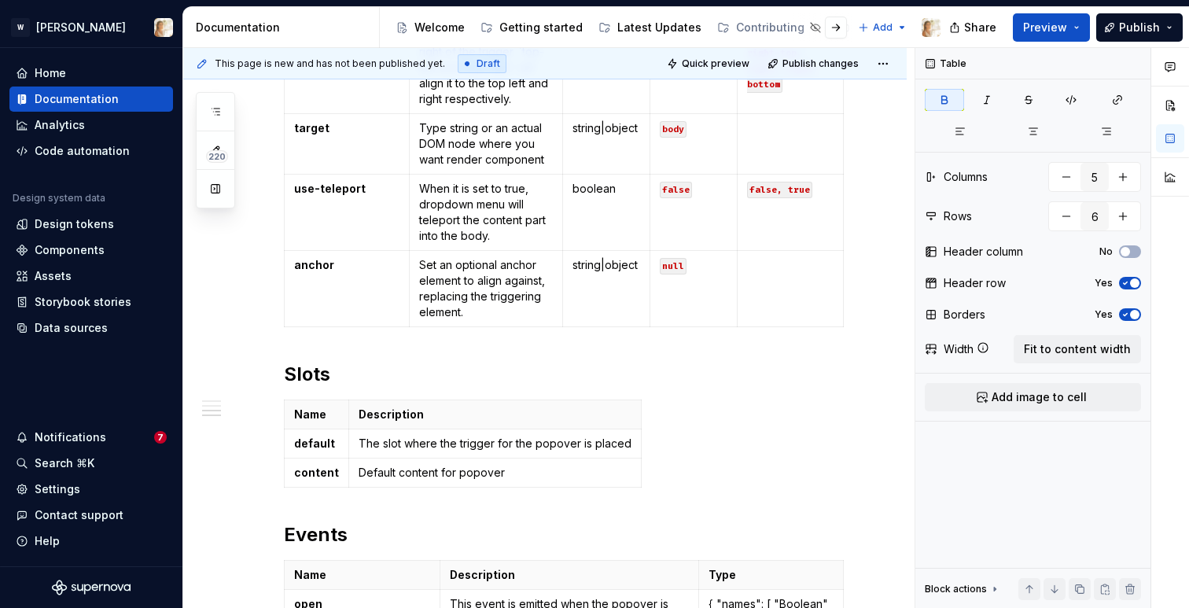
scroll to position [865, 0]
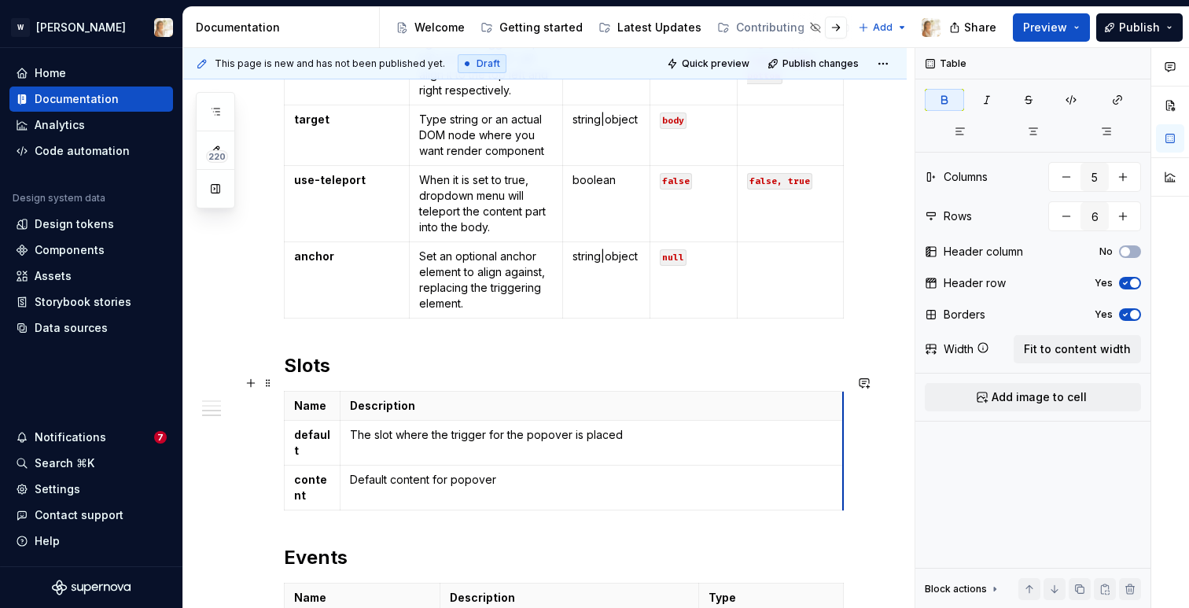
drag, startPoint x: 632, startPoint y: 444, endPoint x: 847, endPoint y: 441, distance: 215.6
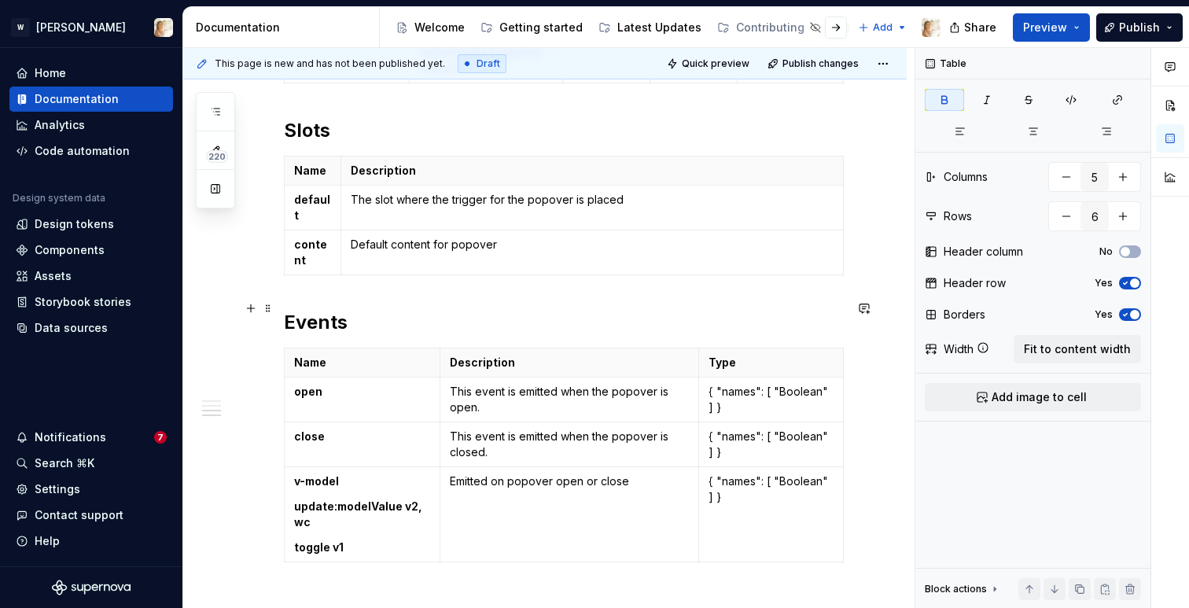
scroll to position [1113, 0]
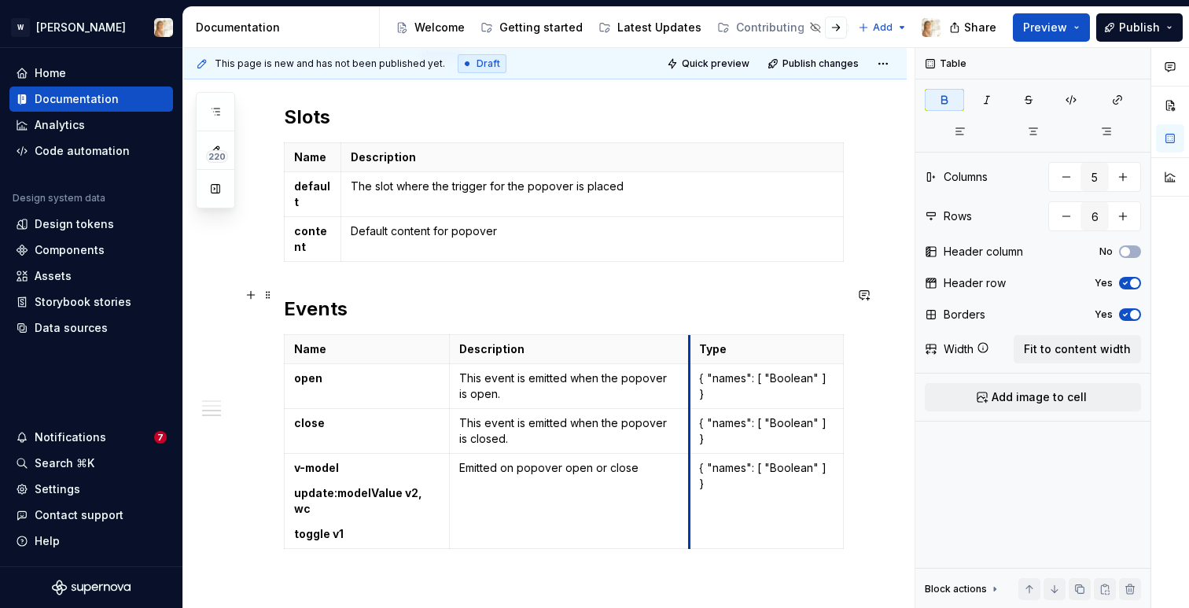
drag, startPoint x: 702, startPoint y: 426, endPoint x: 677, endPoint y: 423, distance: 25.4
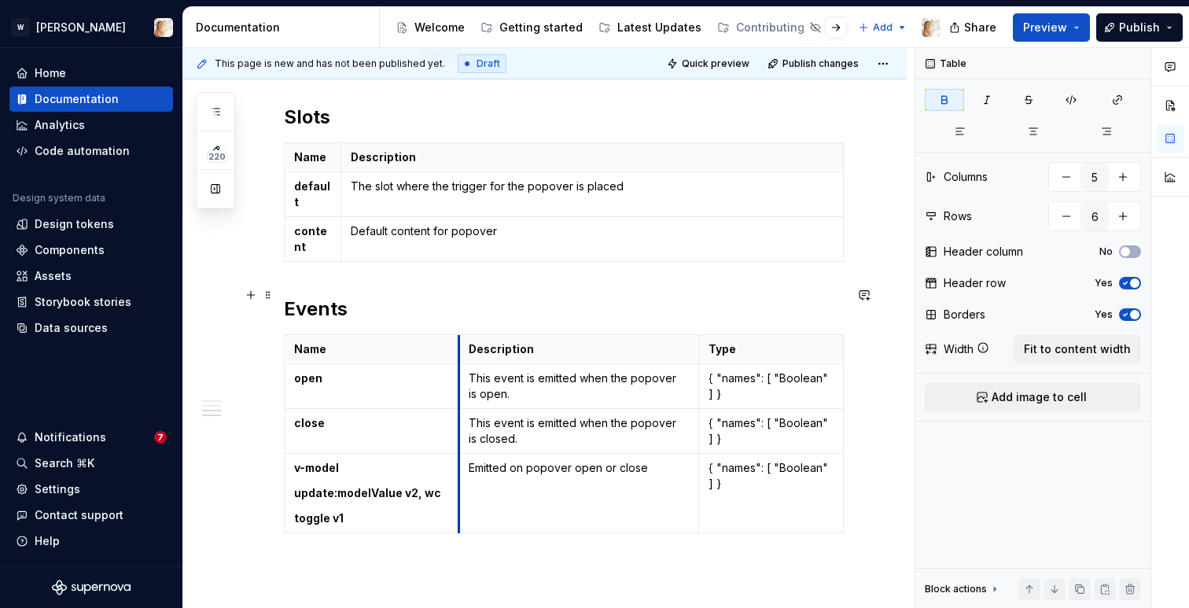
drag, startPoint x: 448, startPoint y: 429, endPoint x: 462, endPoint y: 430, distance: 13.4
click at [462, 454] on td "Emitted on popover open or close" at bounding box center [579, 493] width 240 height 79
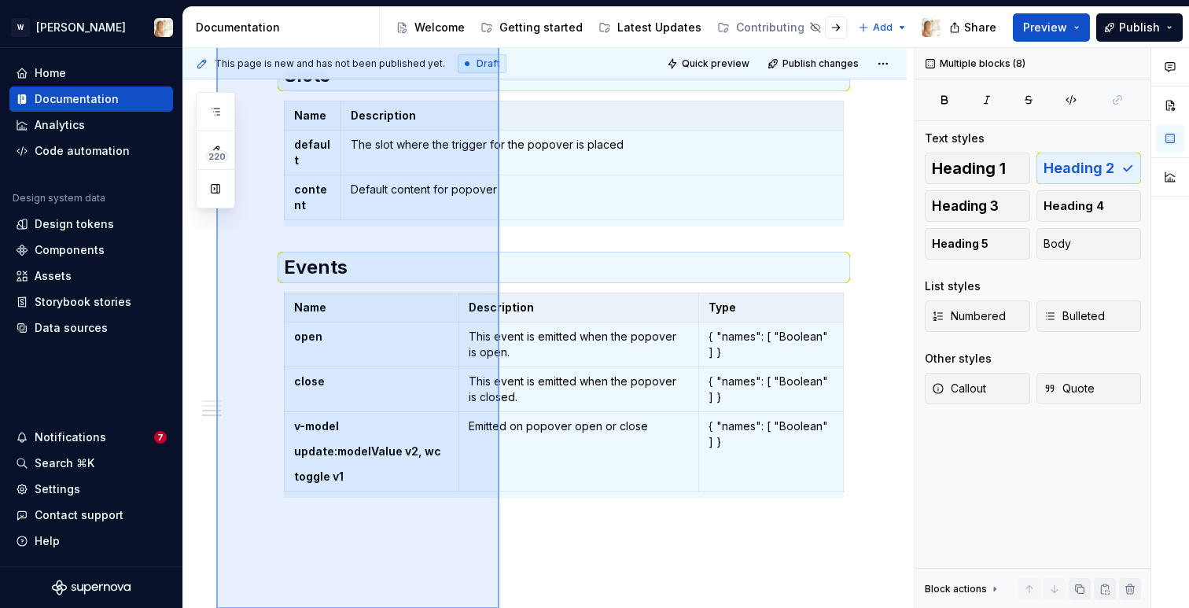
scroll to position [1198, 0]
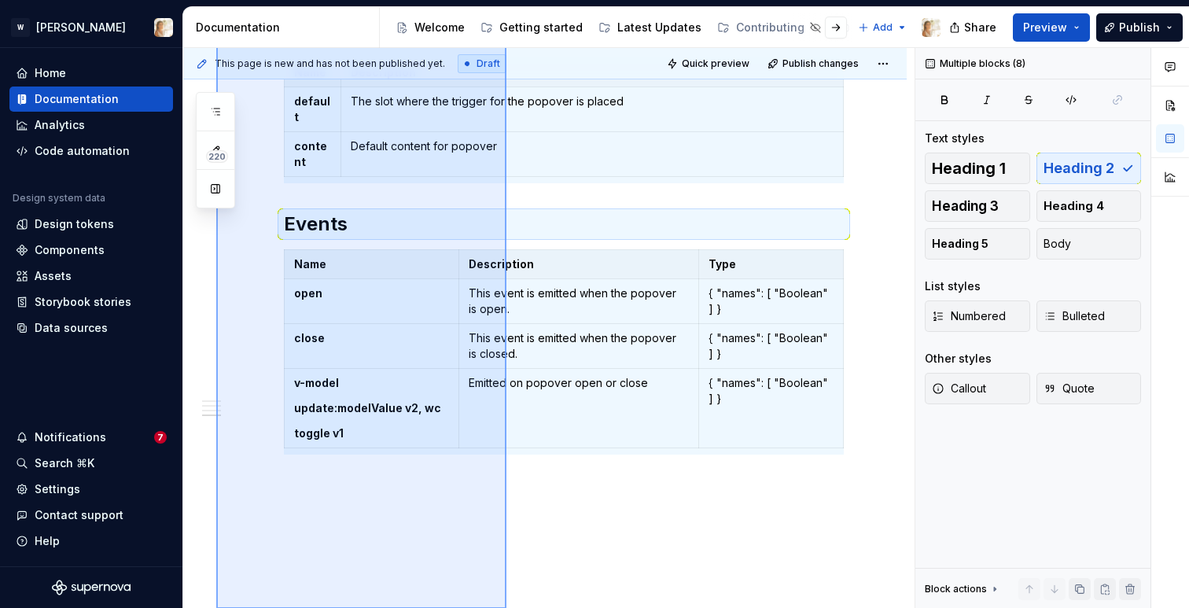
drag, startPoint x: 216, startPoint y: 348, endPoint x: 507, endPoint y: 619, distance: 396.8
click at [507, 607] on html "W [PERSON_NAME] Home Documentation Analytics Code automation Design system data…" at bounding box center [594, 304] width 1189 height 608
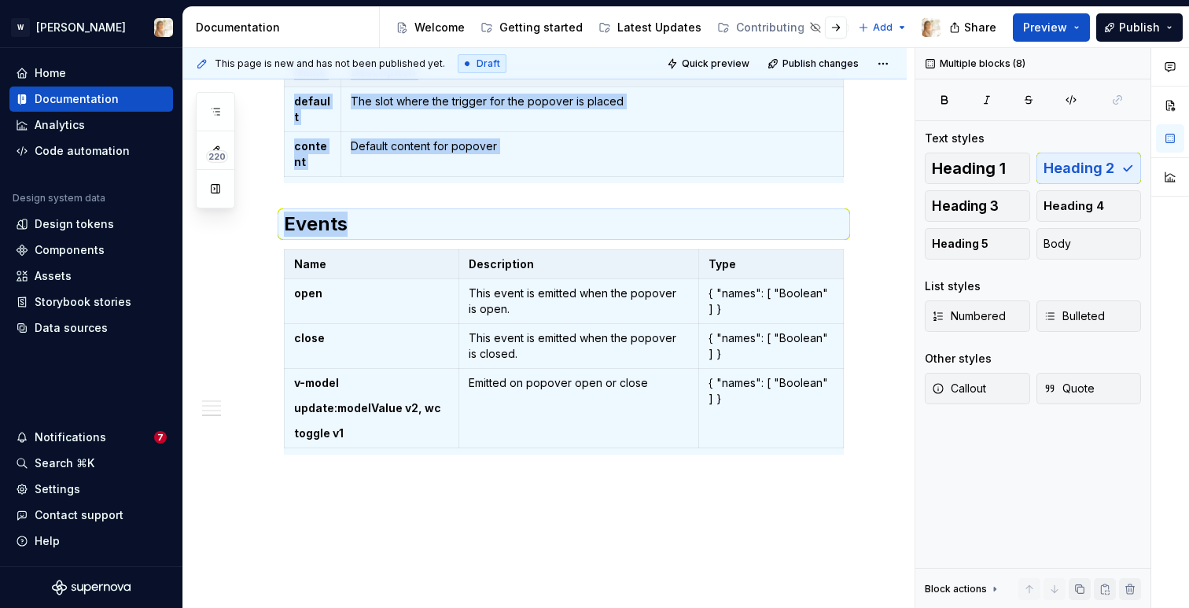
copy div "**********"
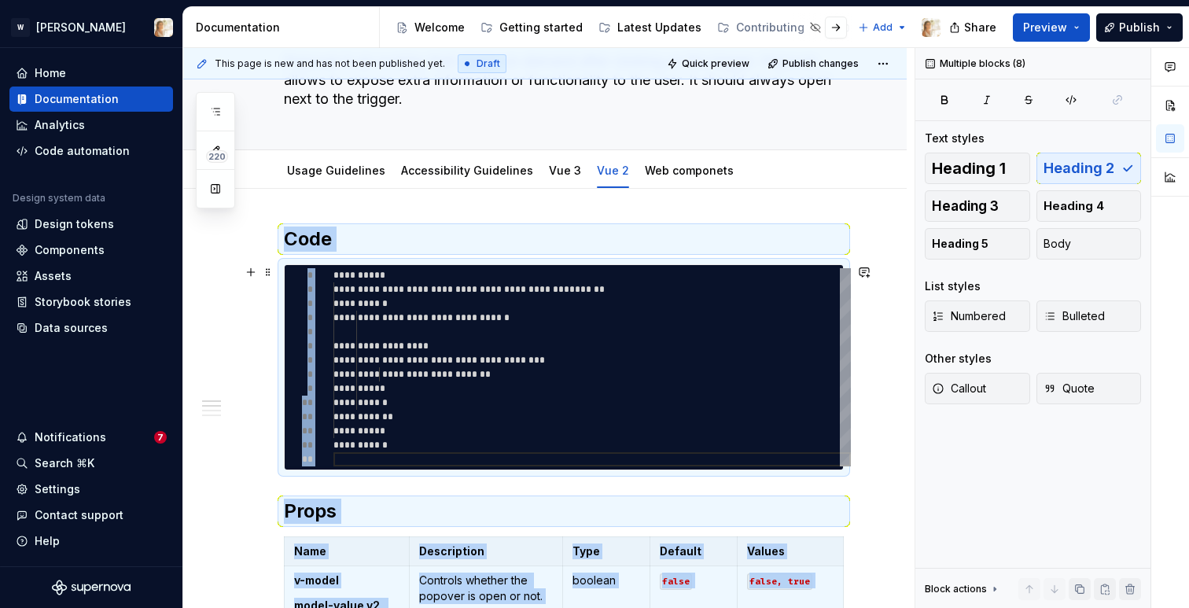
scroll to position [0, 0]
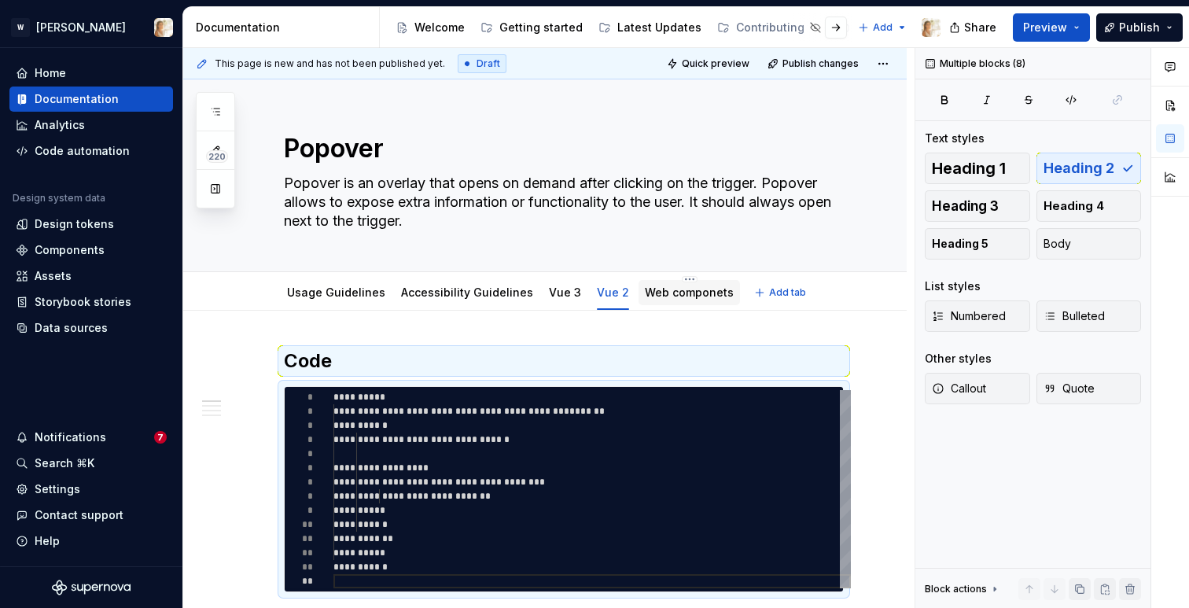
click at [656, 299] on div "Web componets" at bounding box center [689, 293] width 89 height 16
click at [665, 286] on link "Web componets" at bounding box center [689, 292] width 89 height 13
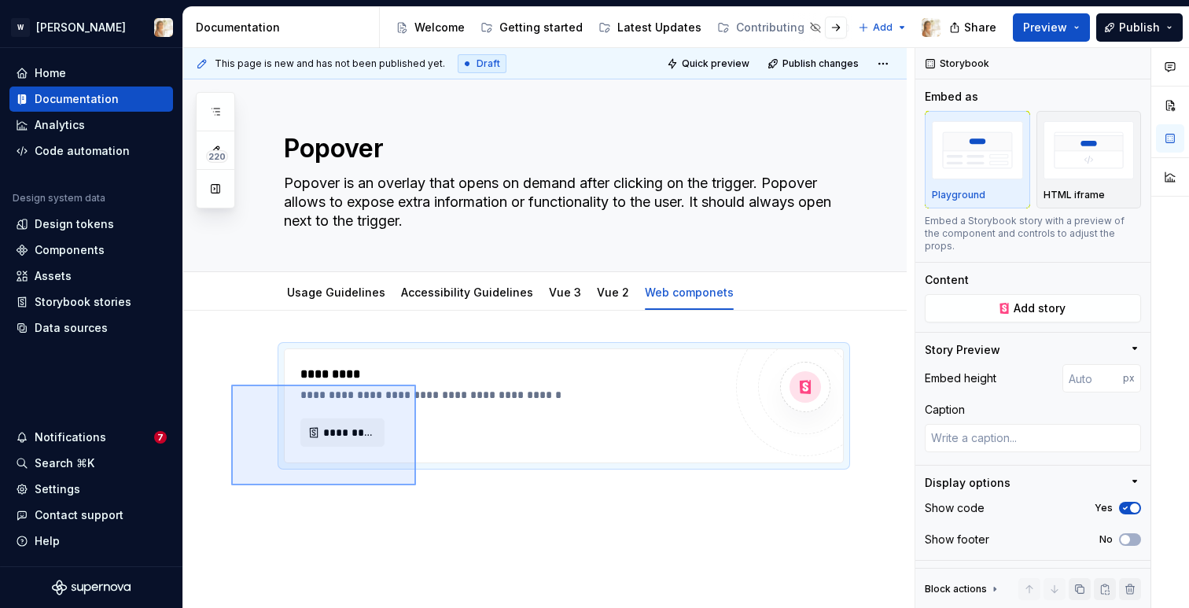
drag, startPoint x: 231, startPoint y: 385, endPoint x: 429, endPoint y: 504, distance: 230.8
click at [429, 504] on div "**********" at bounding box center [549, 328] width 732 height 561
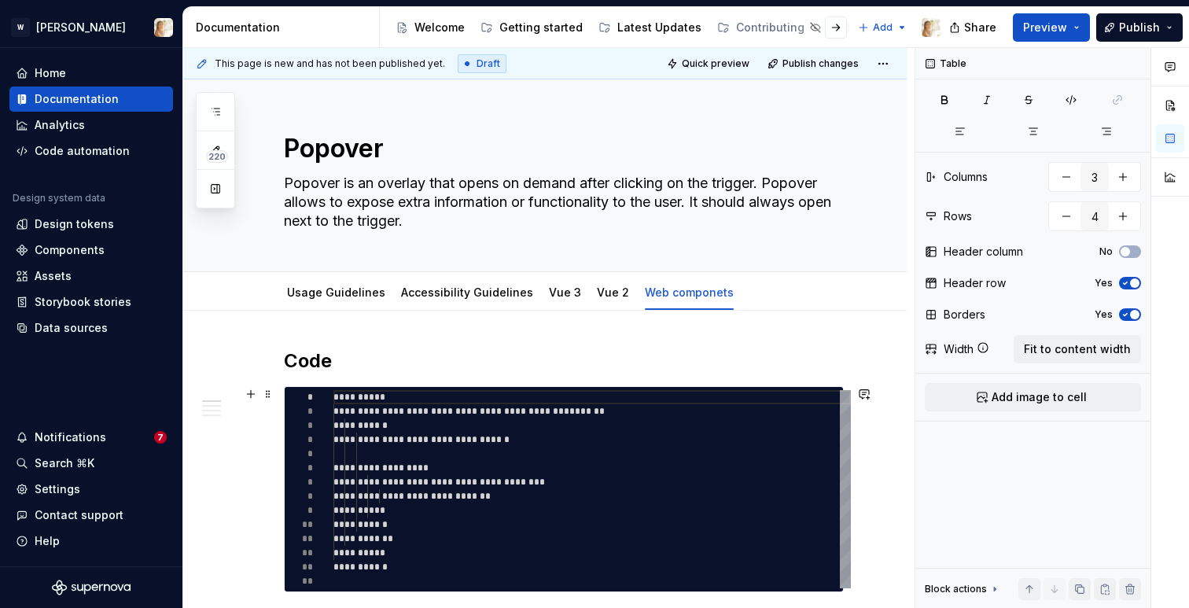
type textarea "*"
click at [433, 462] on div "**********" at bounding box center [593, 489] width 518 height 198
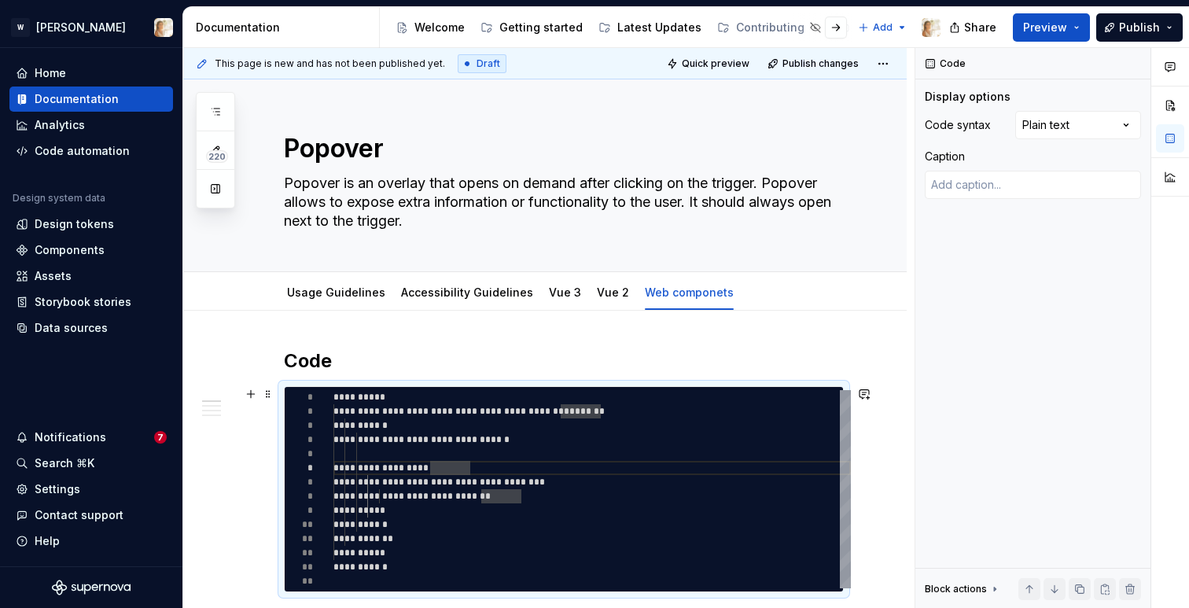
type textarea "**********"
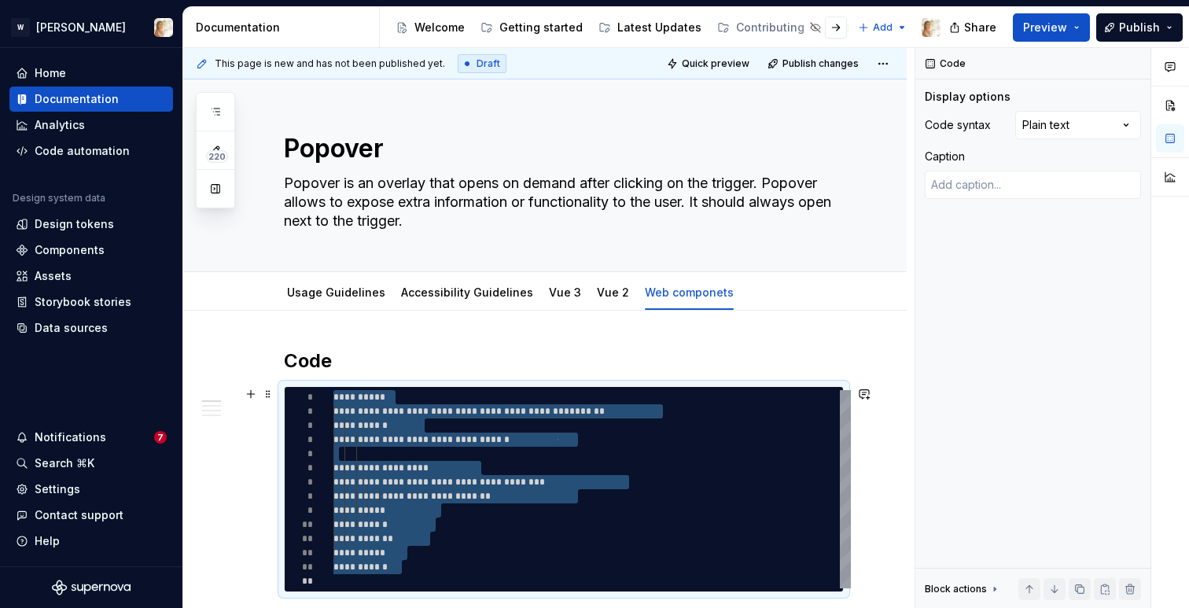
type textarea "*"
type textarea "**********"
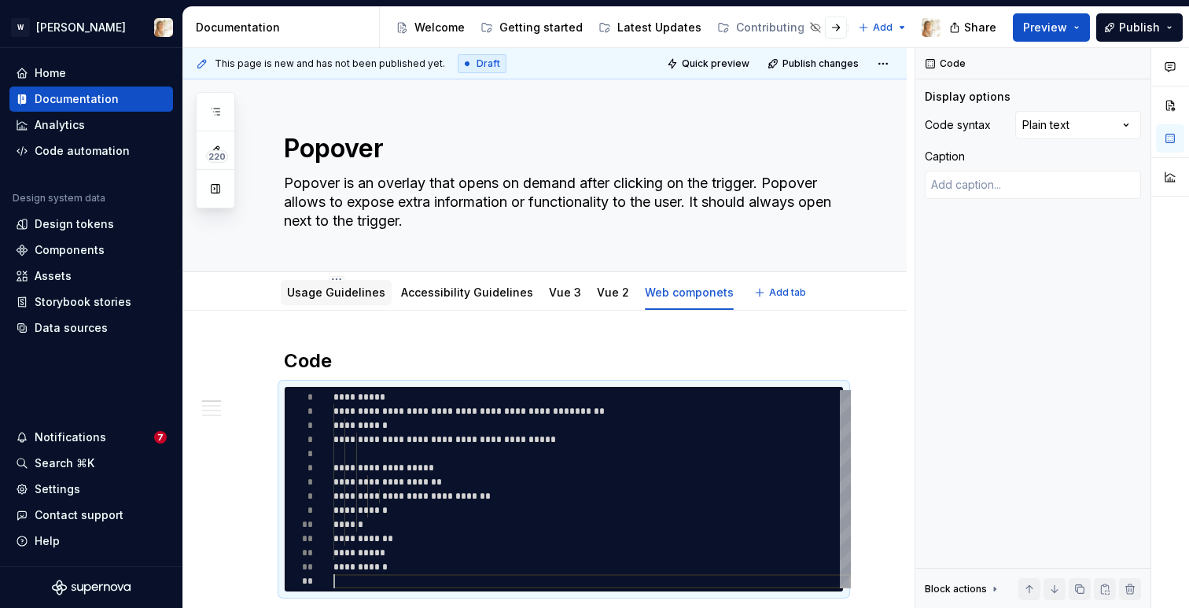
click at [360, 293] on link "Usage Guidelines" at bounding box center [336, 292] width 98 height 13
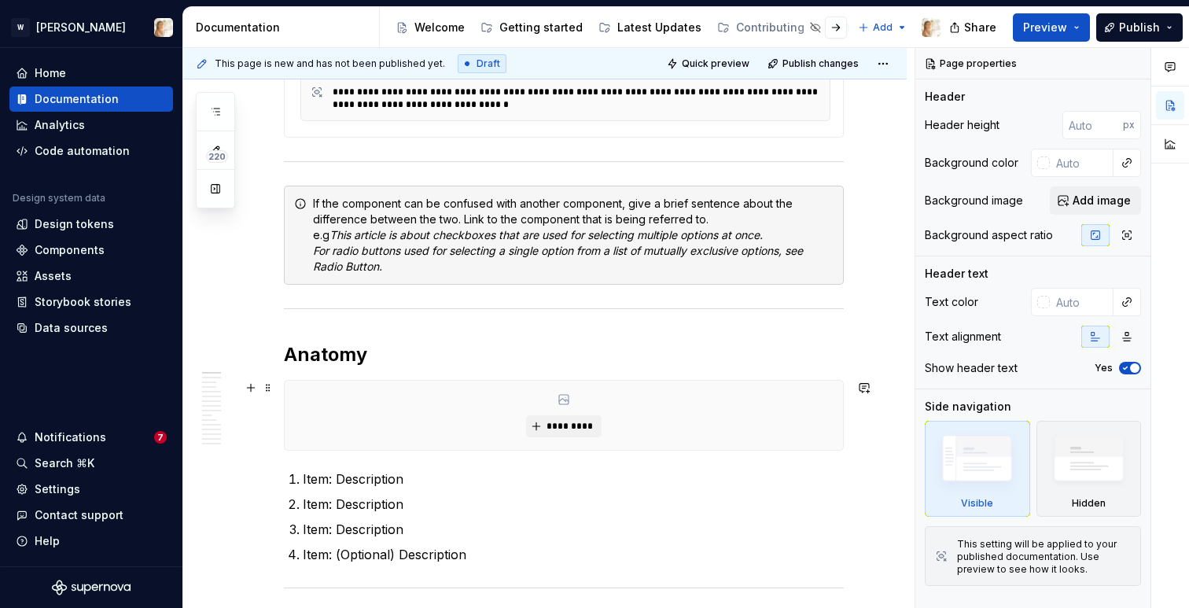
scroll to position [562, 0]
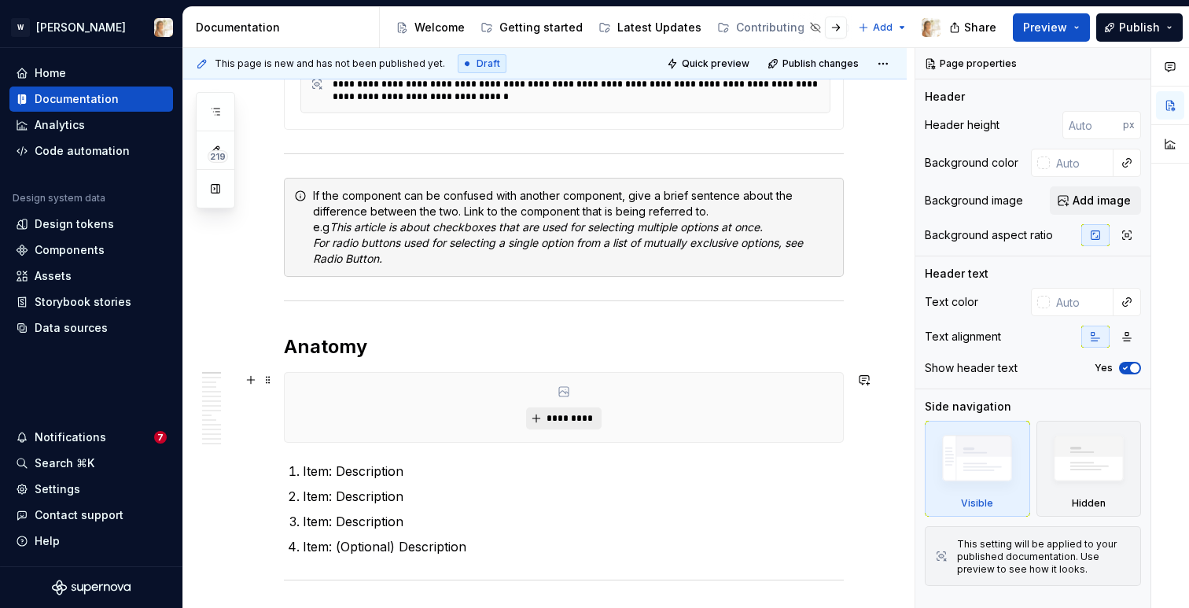
click at [548, 421] on button "*********" at bounding box center [563, 418] width 75 height 22
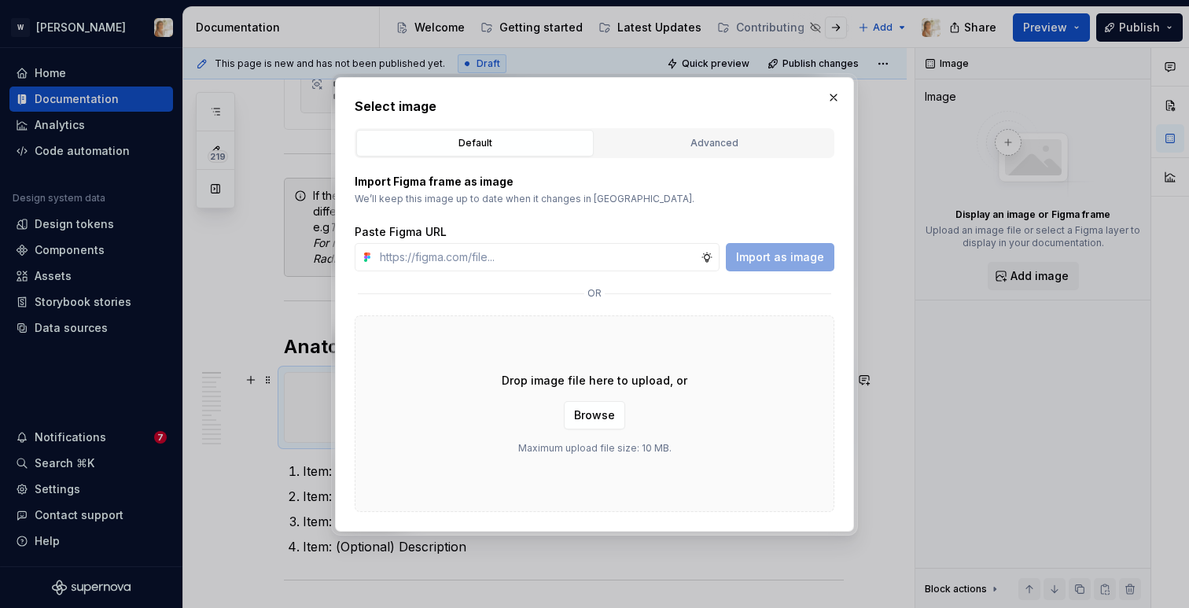
type textarea "*"
type input "[URL][DOMAIN_NAME]"
click at [757, 256] on span "Import as image" at bounding box center [780, 257] width 88 height 16
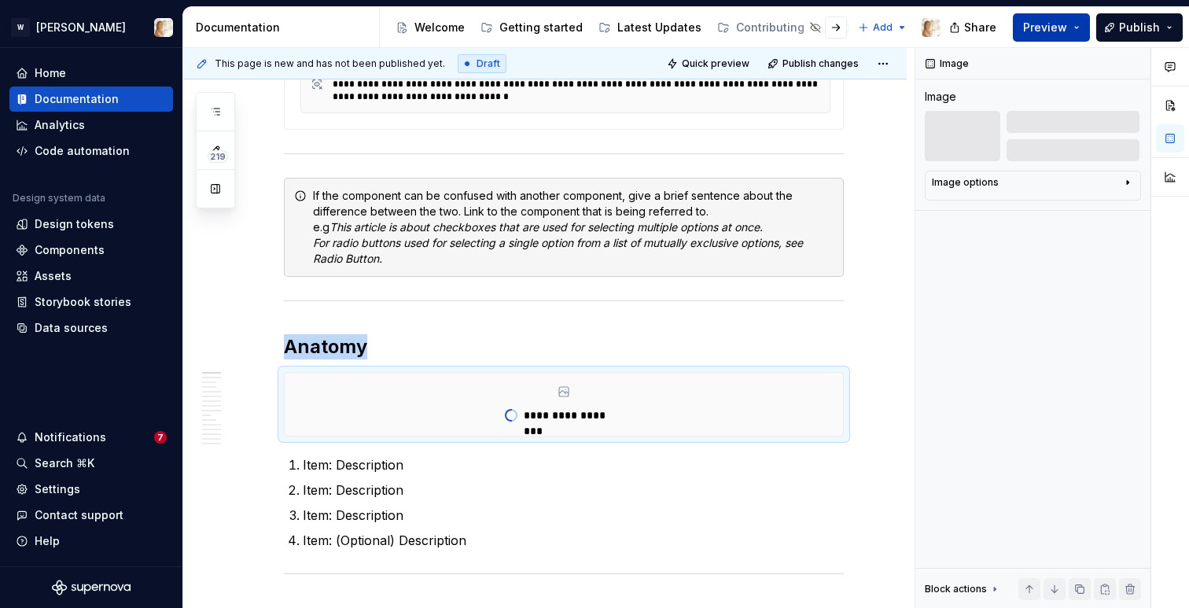
click at [1033, 25] on span "Preview" at bounding box center [1045, 28] width 44 height 16
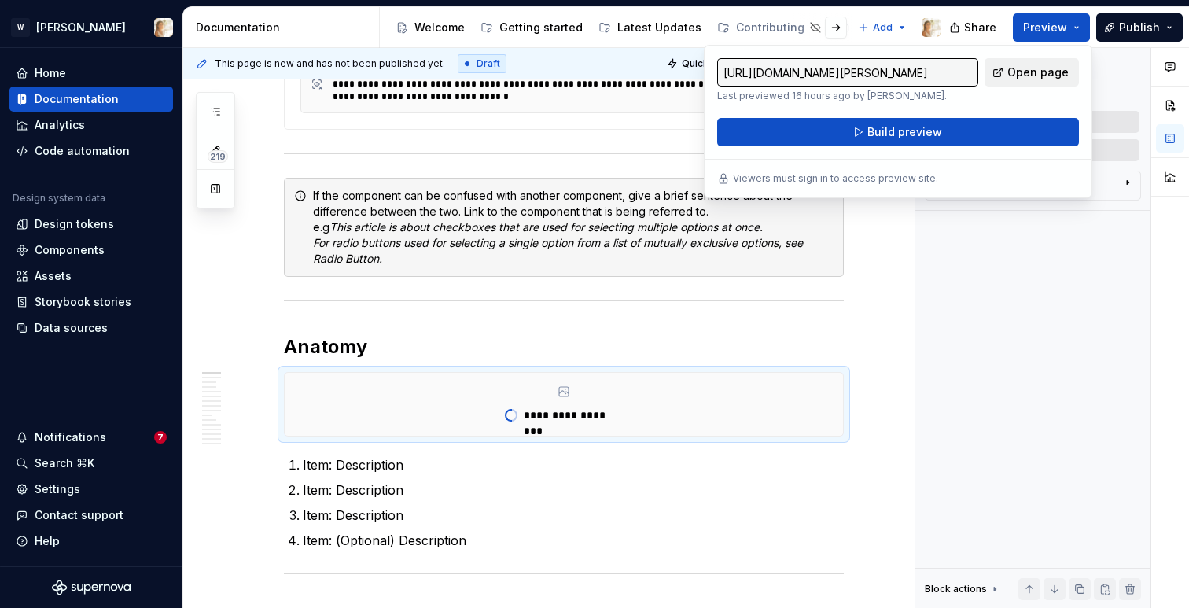
click at [1016, 72] on span "Open page" at bounding box center [1038, 73] width 61 height 16
click at [215, 107] on icon "button" at bounding box center [215, 111] width 13 height 13
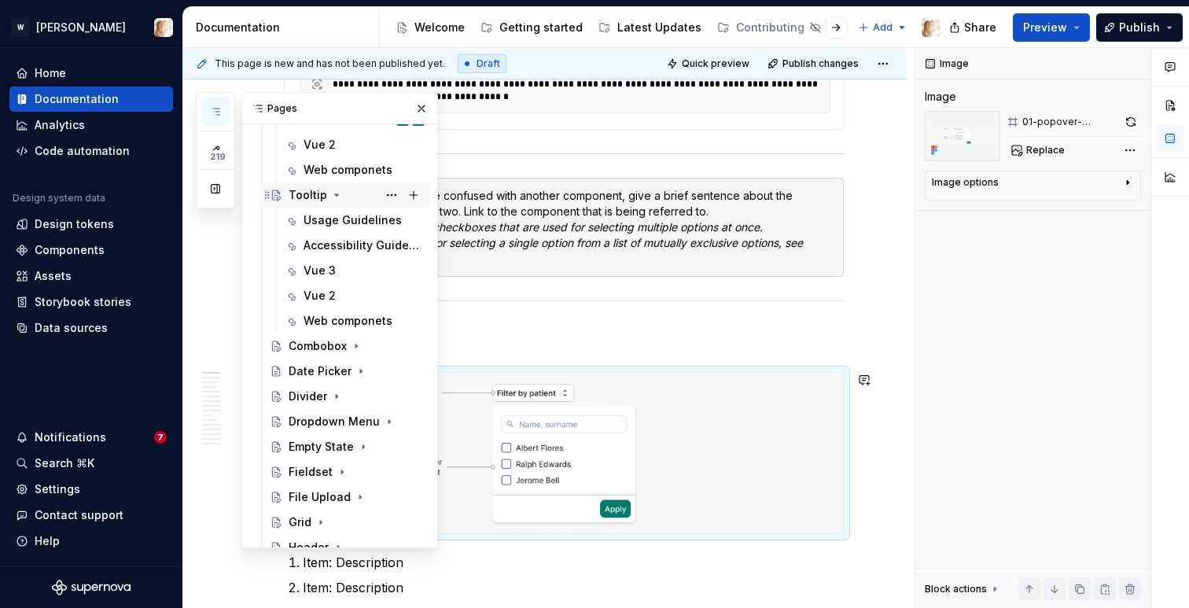
scroll to position [776, 0]
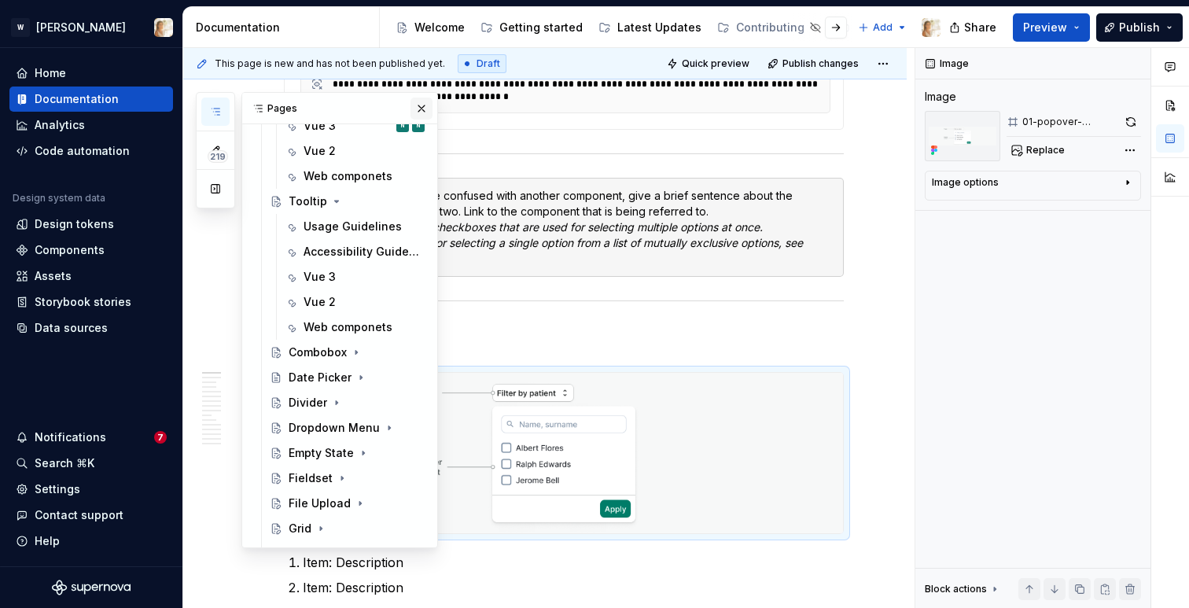
click at [418, 108] on button "button" at bounding box center [422, 109] width 22 height 22
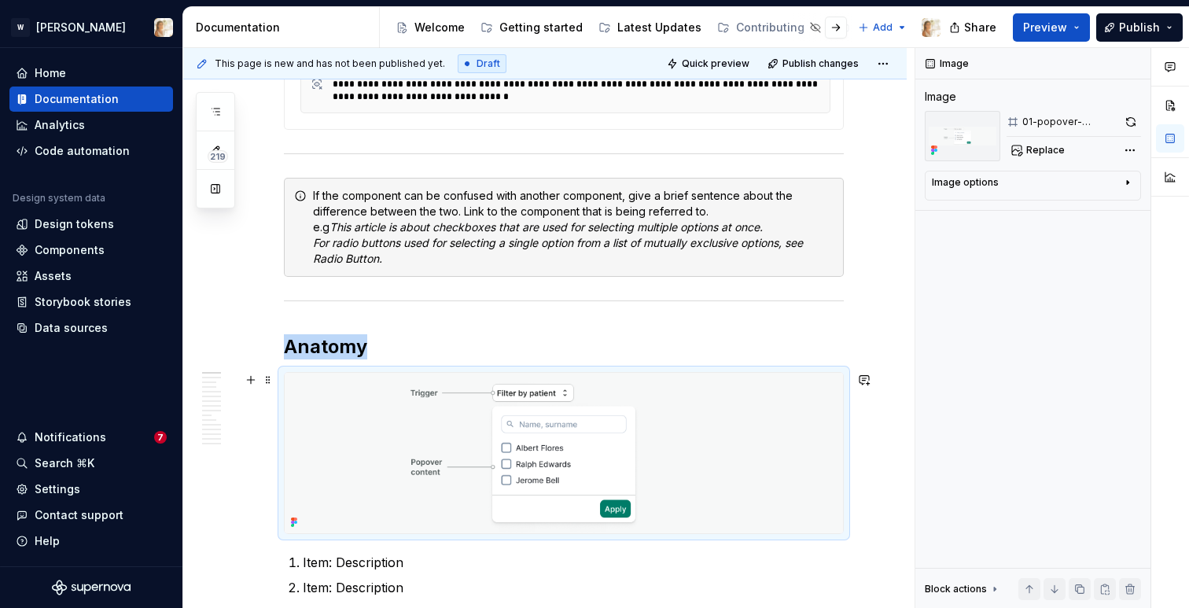
click at [466, 421] on img at bounding box center [564, 453] width 559 height 160
click at [1134, 121] on button "button" at bounding box center [1130, 122] width 21 height 22
type textarea "*"
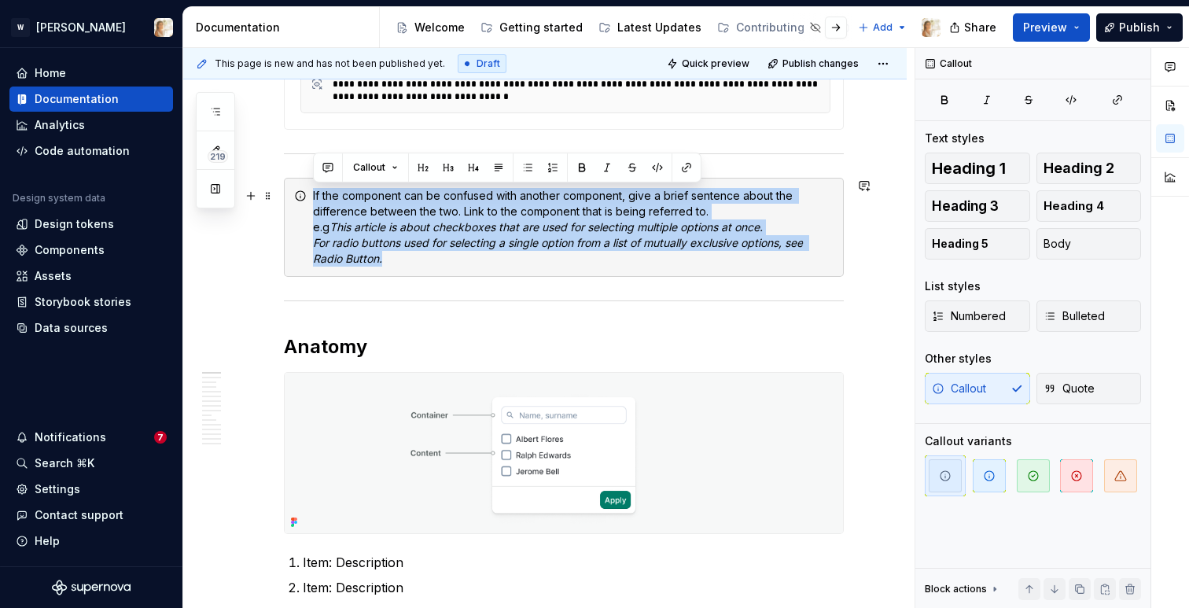
drag, startPoint x: 406, startPoint y: 260, endPoint x: 314, endPoint y: 196, distance: 111.9
click at [314, 196] on div "If the component can be confused with another component, give a brief sentence …" at bounding box center [573, 227] width 521 height 79
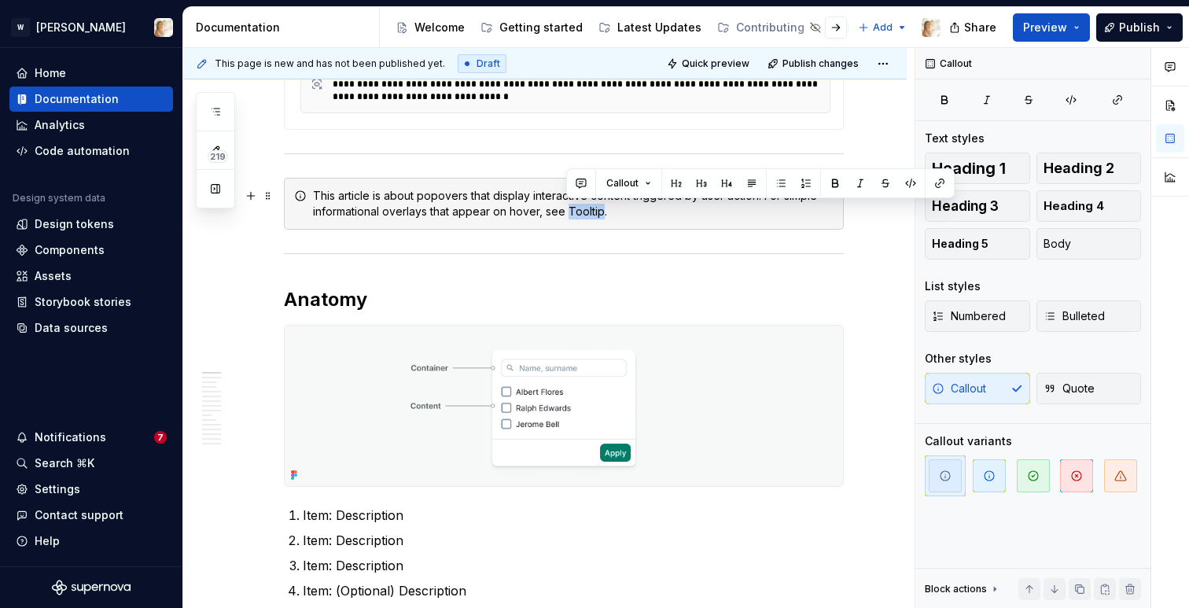
drag, startPoint x: 566, startPoint y: 211, endPoint x: 599, endPoint y: 210, distance: 33.0
click at [599, 210] on div "This article is about popovers that display interactive content triggered by us…" at bounding box center [573, 203] width 521 height 31
click at [939, 183] on button "button" at bounding box center [940, 183] width 22 height 22
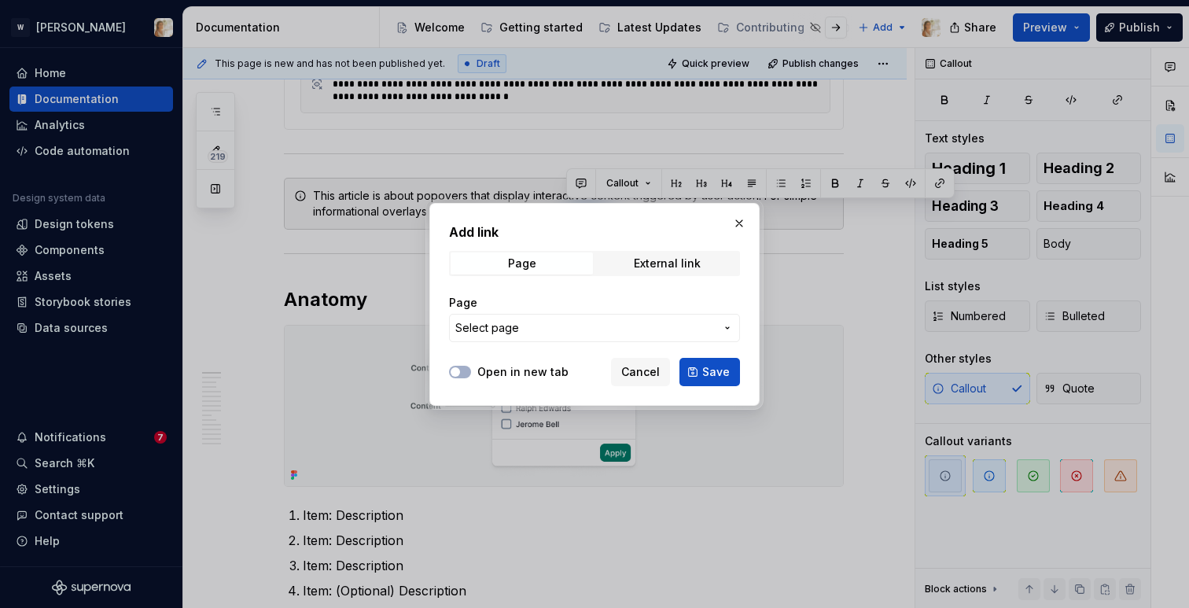
click at [519, 328] on span "Select page" at bounding box center [585, 328] width 260 height 16
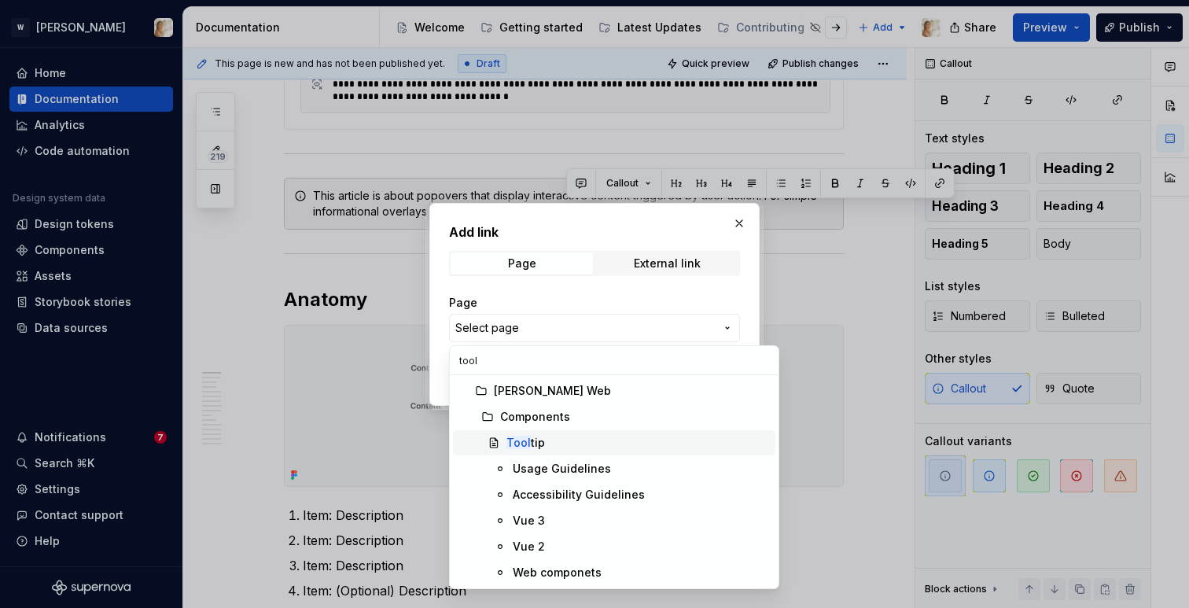
type input "tool"
click at [524, 443] on mark "Tool" at bounding box center [519, 442] width 24 height 13
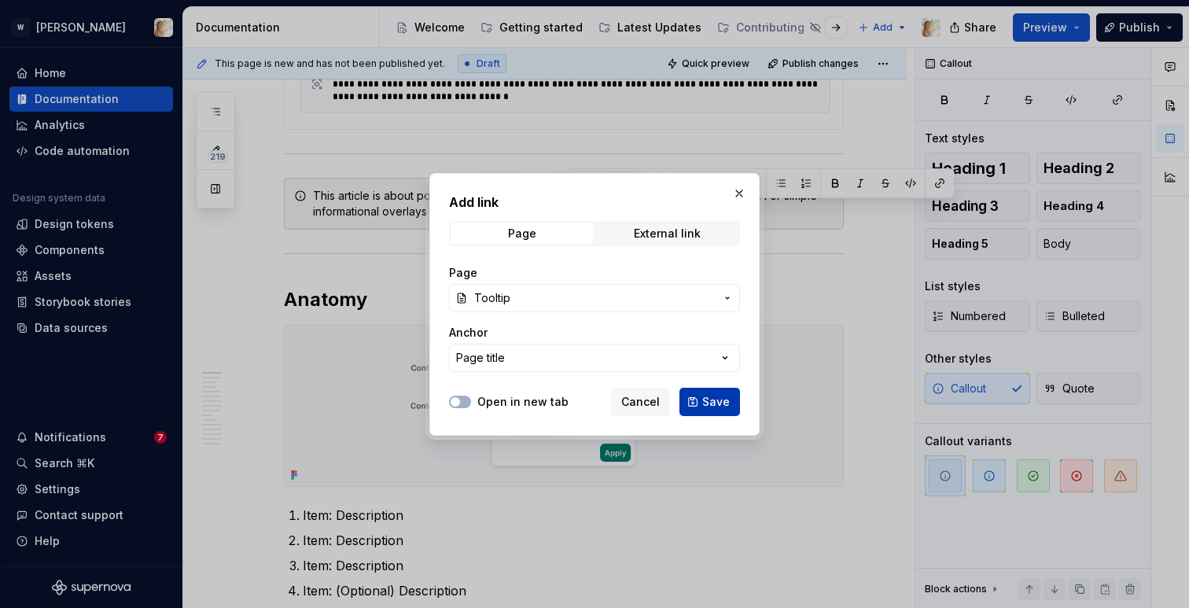
click at [696, 398] on button "Save" at bounding box center [710, 402] width 61 height 28
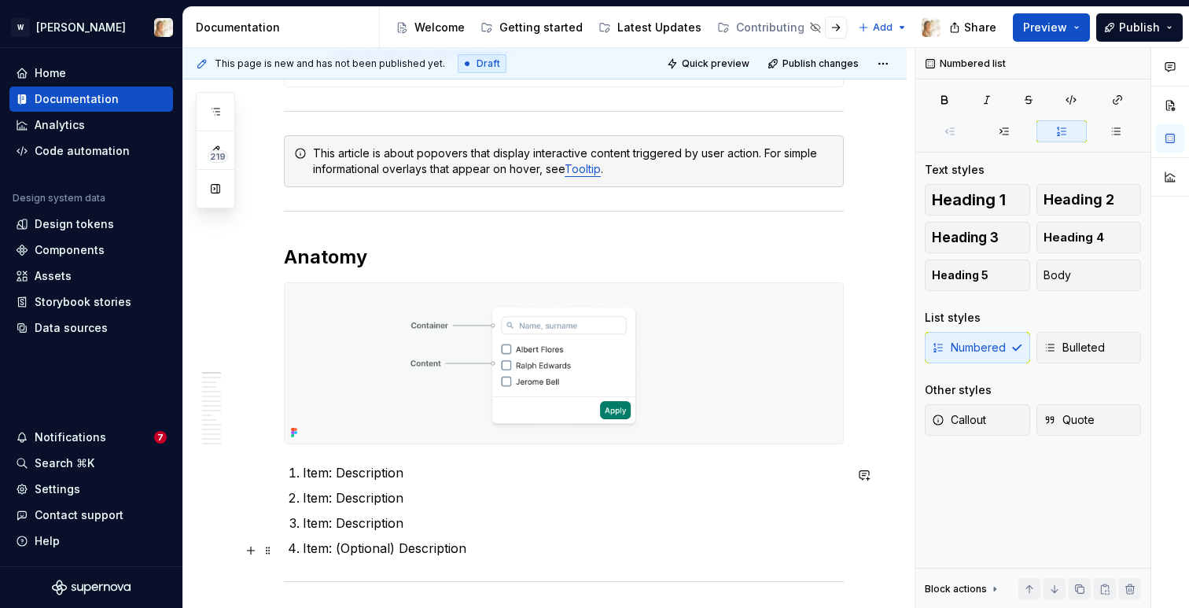
scroll to position [643, 0]
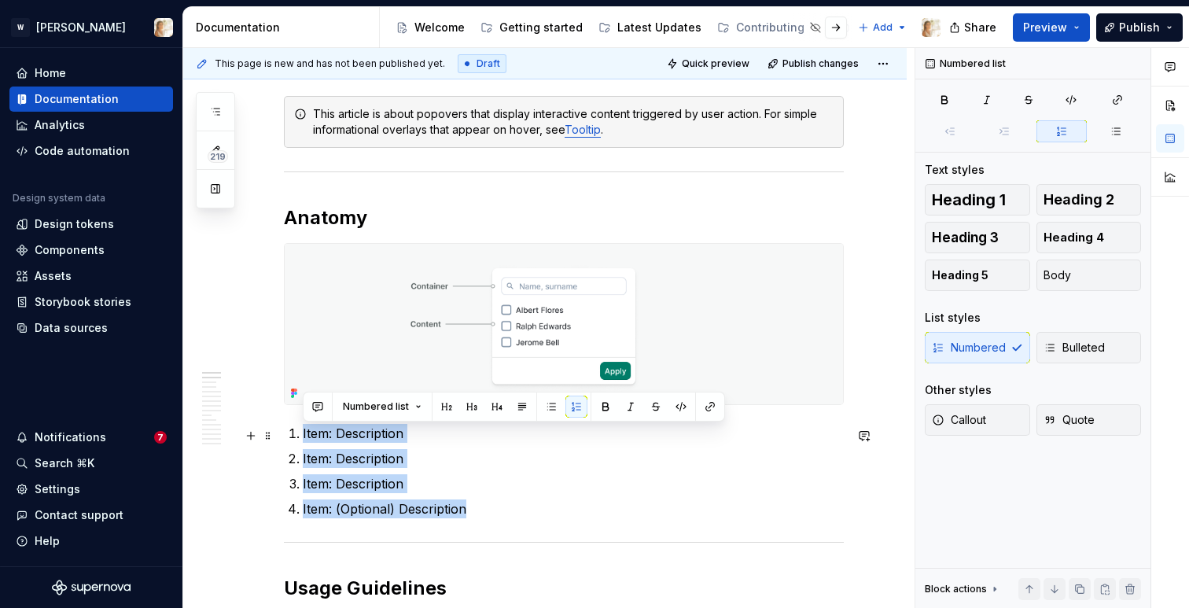
drag, startPoint x: 472, startPoint y: 551, endPoint x: 304, endPoint y: 438, distance: 202.9
click at [304, 438] on ol "Item: Description Item: Description Item: Description Item: (Optional) Descript…" at bounding box center [573, 471] width 541 height 94
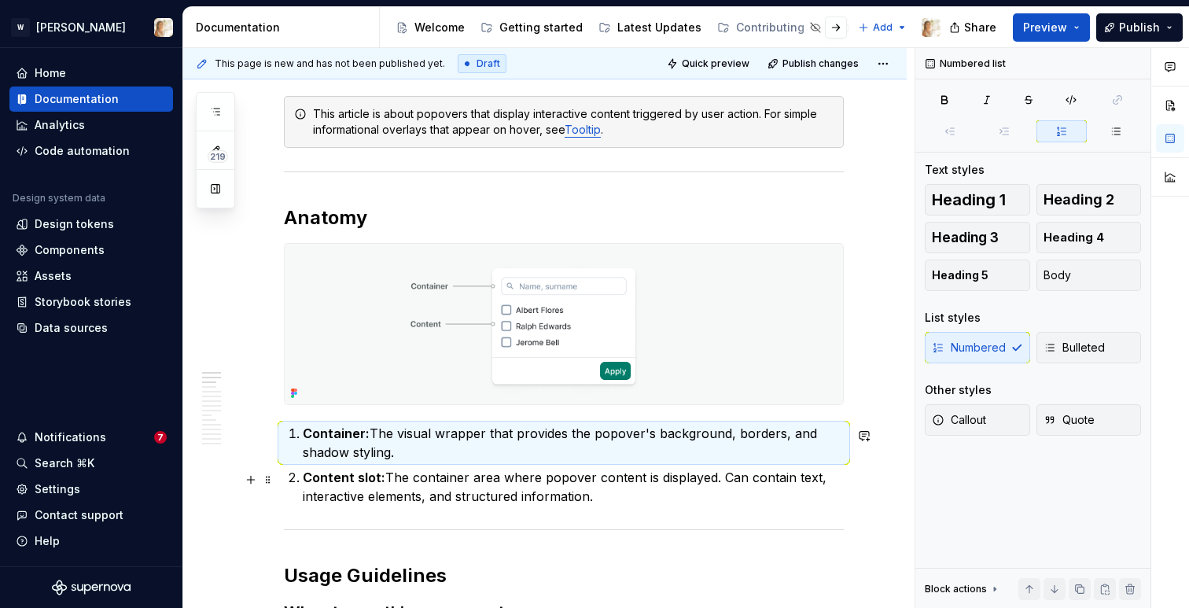
click at [377, 484] on strong "Content slot:" at bounding box center [344, 478] width 83 height 16
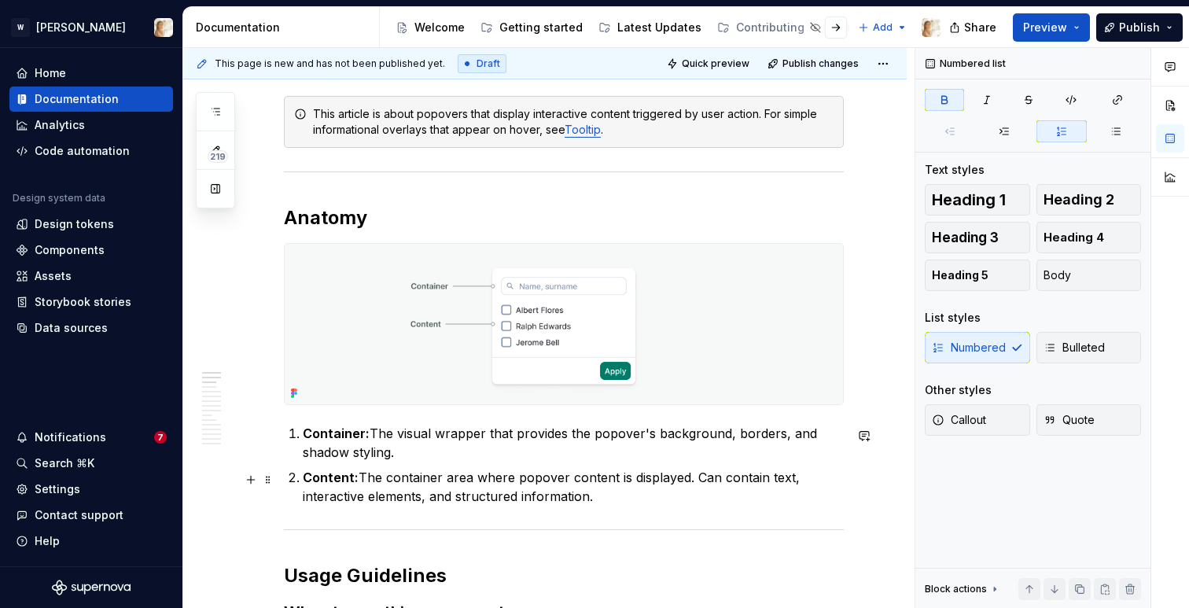
click at [618, 500] on p "Content: The container area where popover content is displayed. Can contain tex…" at bounding box center [573, 487] width 541 height 38
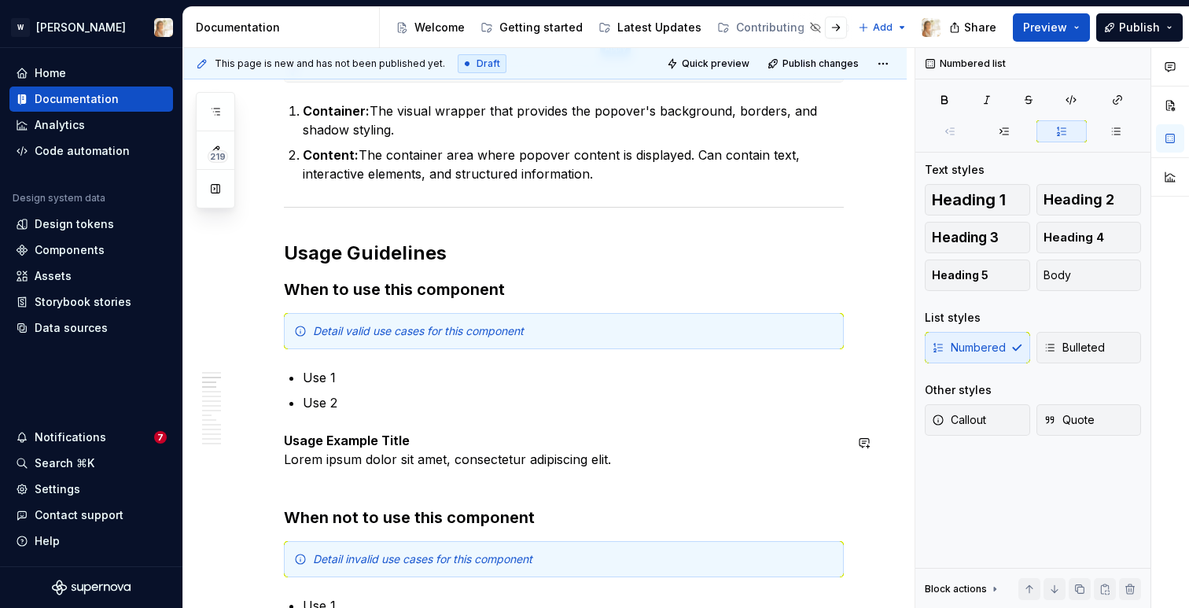
scroll to position [986, 0]
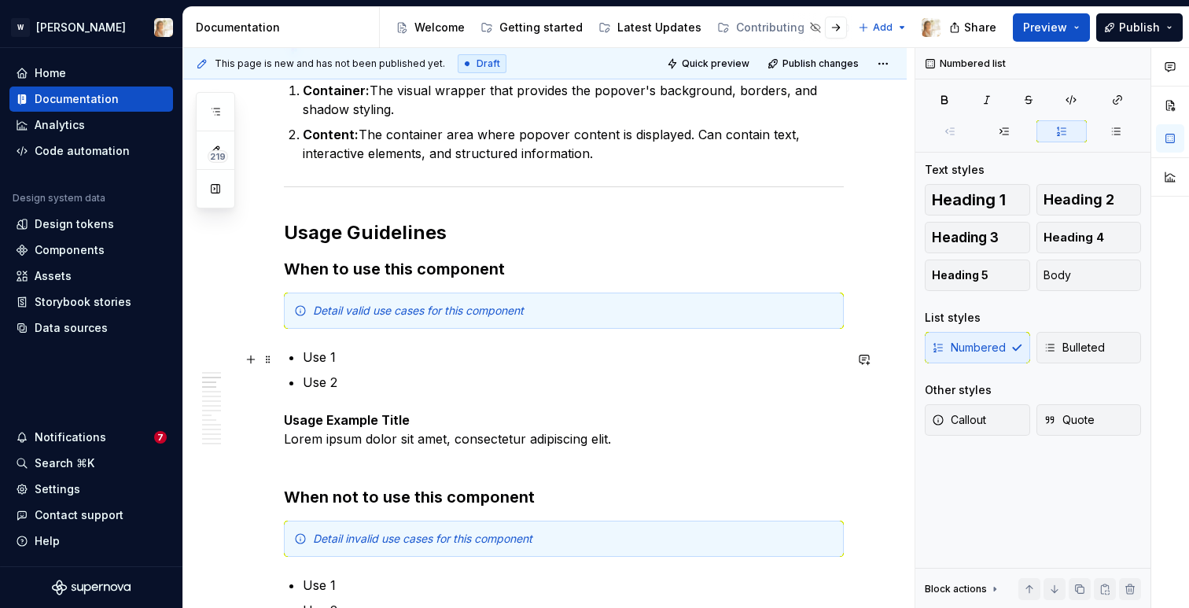
click at [455, 353] on p "Use 1" at bounding box center [573, 357] width 541 height 19
click at [361, 383] on p "Use 2" at bounding box center [573, 382] width 541 height 19
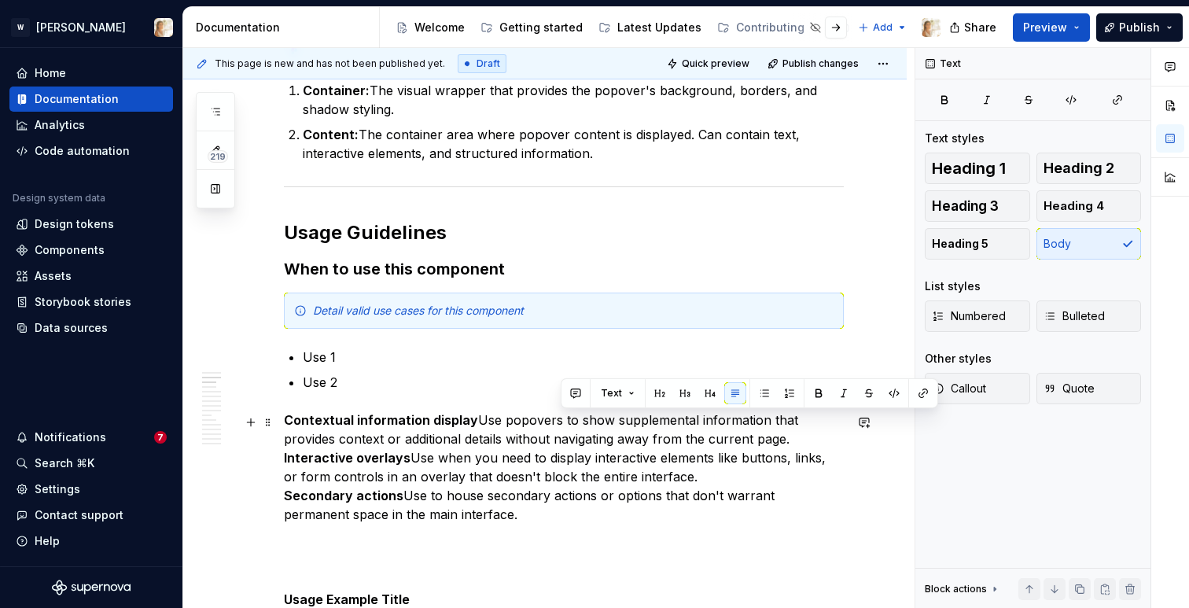
drag, startPoint x: 561, startPoint y: 423, endPoint x: 739, endPoint y: 446, distance: 180.0
click at [739, 446] on p "Contextual information display Use popovers to show supplemental information th…" at bounding box center [564, 467] width 560 height 113
copy p "to show supplemental information that provides context or additional details wi…"
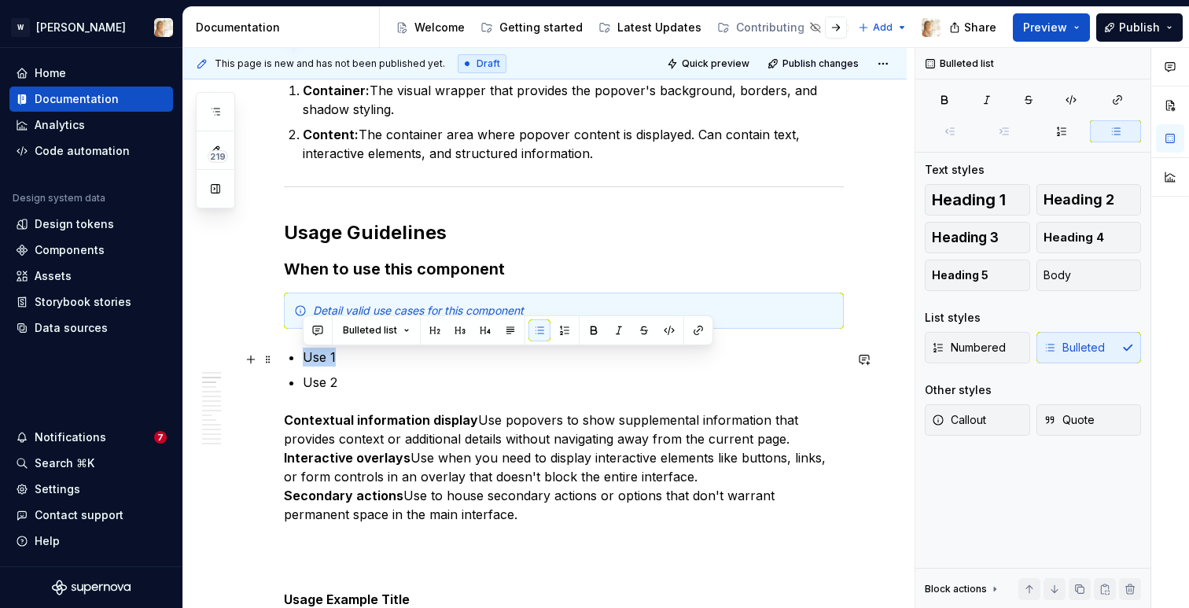
drag, startPoint x: 334, startPoint y: 356, endPoint x: 304, endPoint y: 352, distance: 30.3
click at [304, 352] on p "Use 1" at bounding box center [573, 357] width 541 height 19
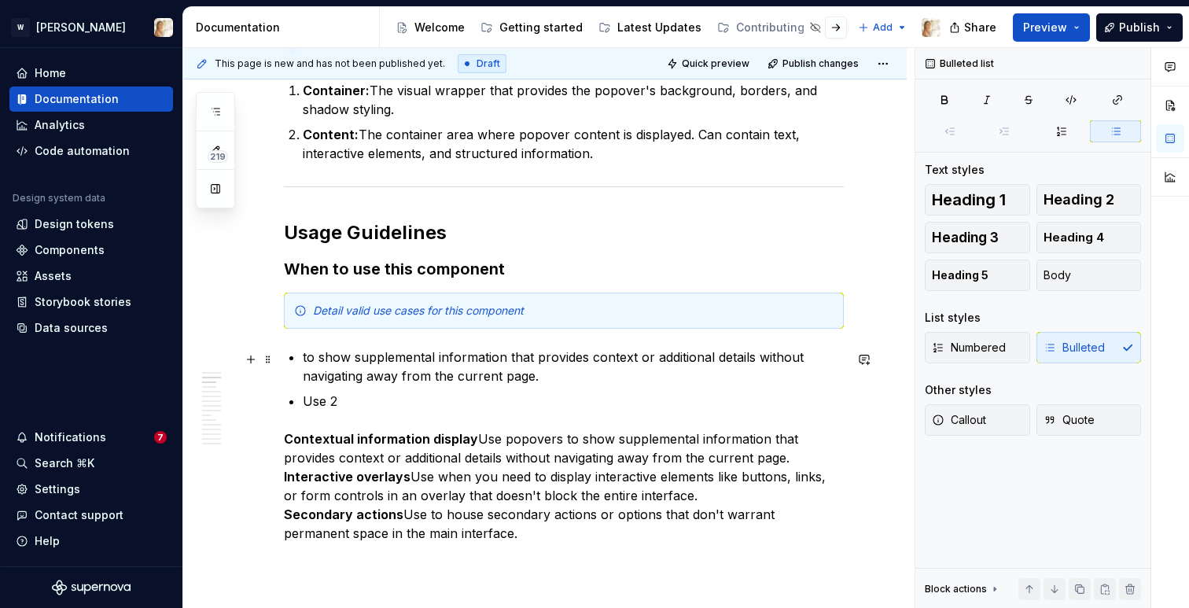
click at [307, 357] on p "to show supplemental information that provides context or additional details wi…" at bounding box center [573, 367] width 541 height 38
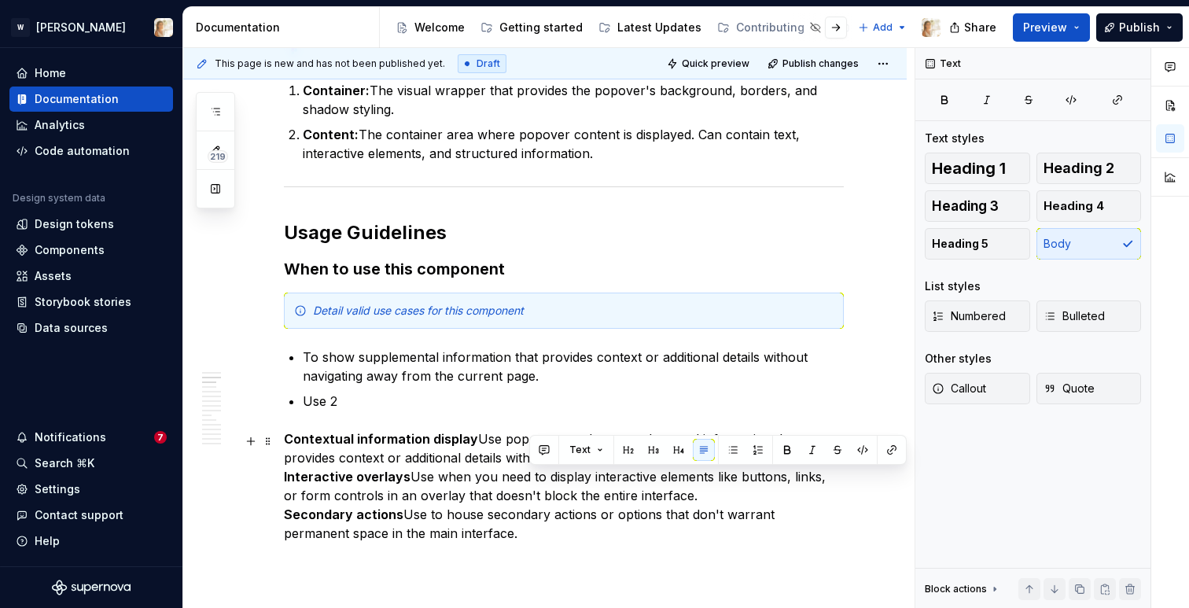
drag, startPoint x: 531, startPoint y: 479, endPoint x: 684, endPoint y: 496, distance: 154.3
click at [684, 496] on p "Contextual information display Use popovers to show supplemental information th…" at bounding box center [564, 486] width 560 height 113
copy p "to display interactive elements like buttons, links, or form controls in an ove…"
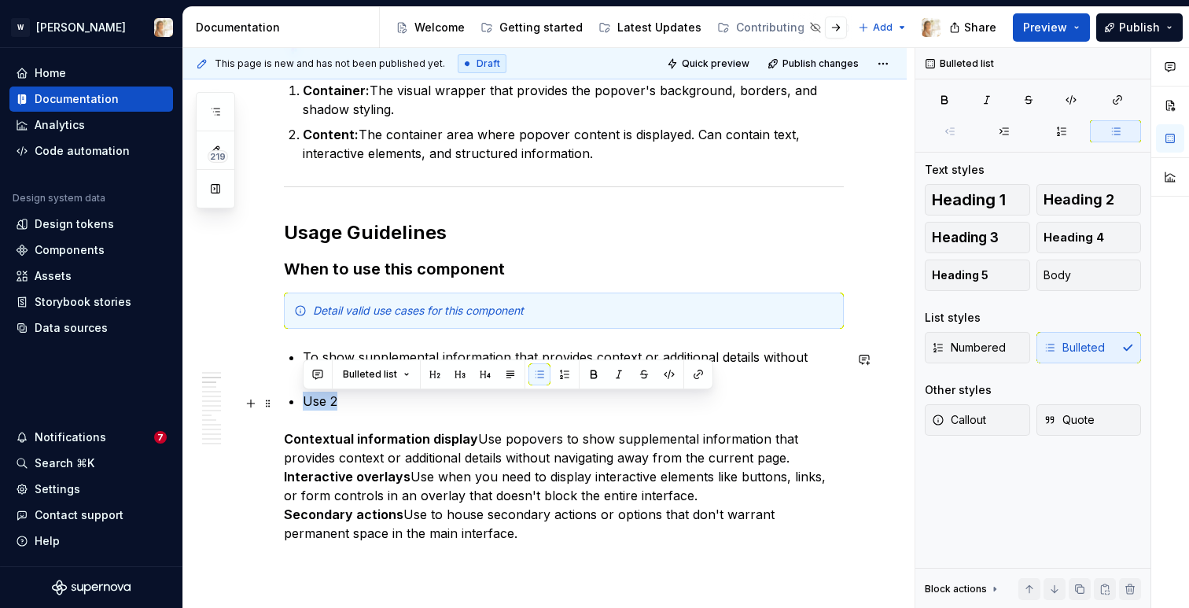
drag, startPoint x: 340, startPoint y: 412, endPoint x: 302, endPoint y: 400, distance: 39.8
click at [303, 400] on p "Use 2" at bounding box center [573, 401] width 541 height 19
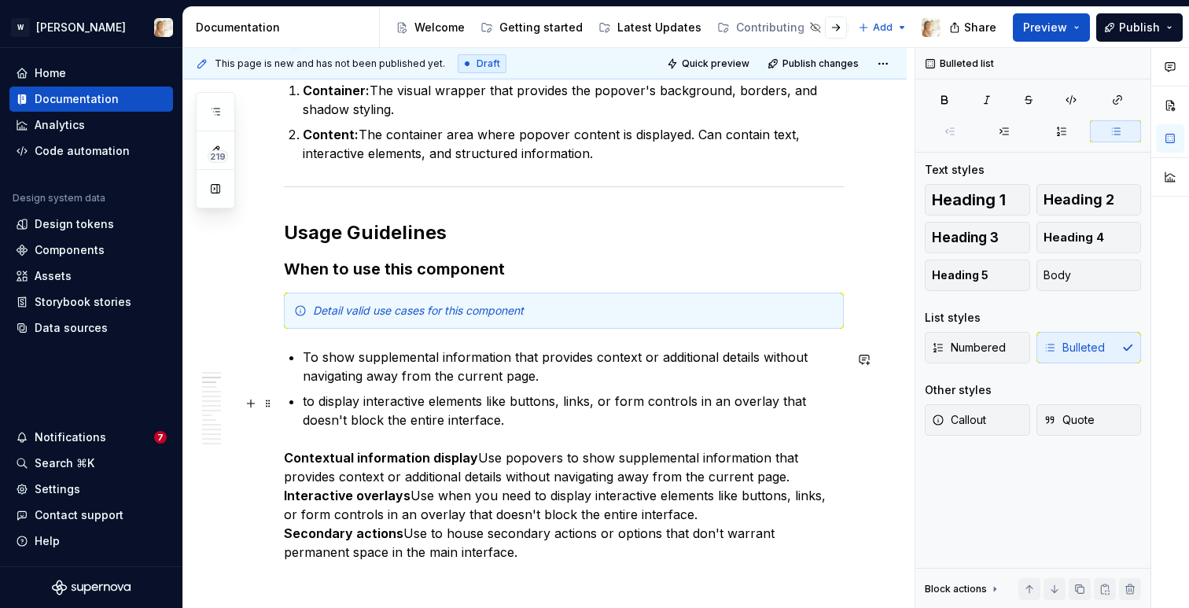
click at [309, 401] on p "to display interactive elements like buttons, links, or form controls in an ove…" at bounding box center [573, 411] width 541 height 38
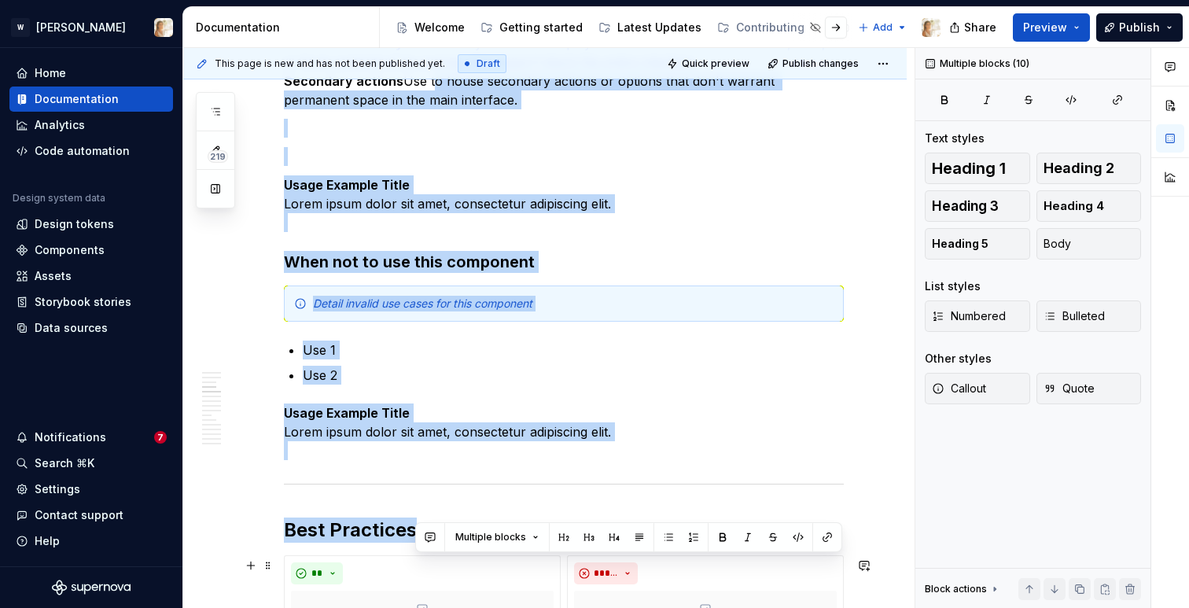
scroll to position [1575, 0]
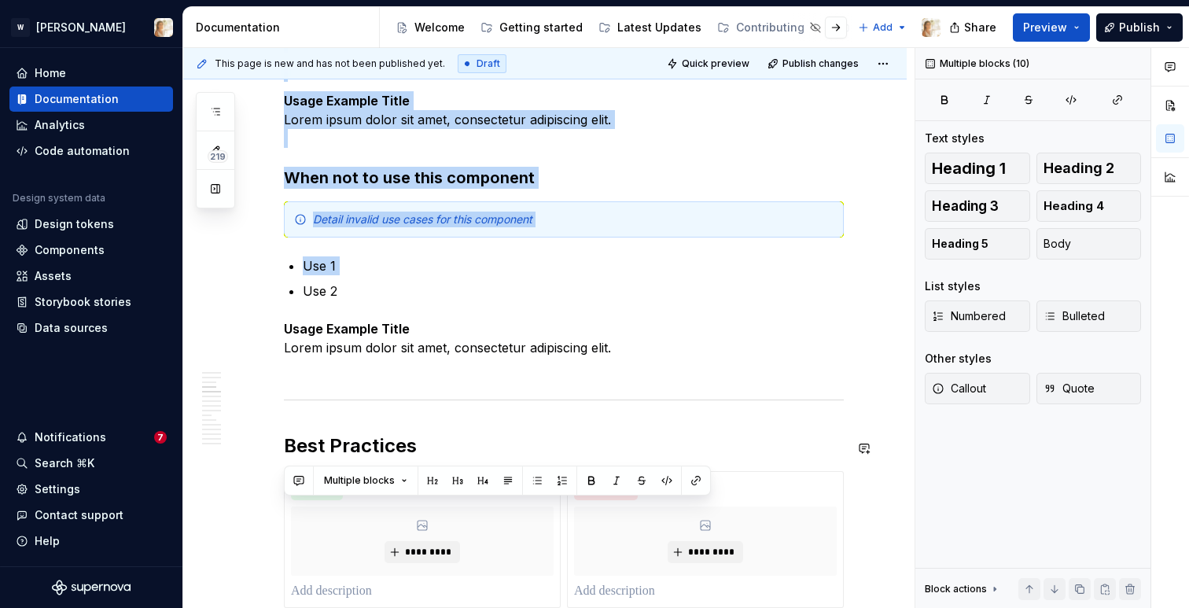
drag, startPoint x: 429, startPoint y: 536, endPoint x: 492, endPoint y: 270, distance: 274.0
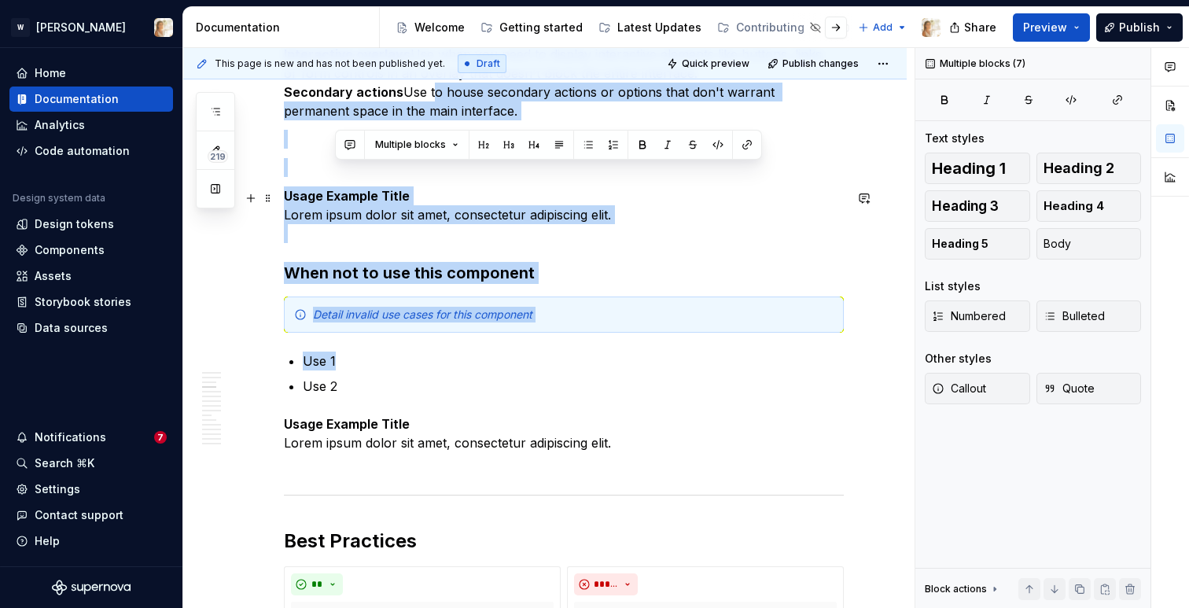
scroll to position [1348, 0]
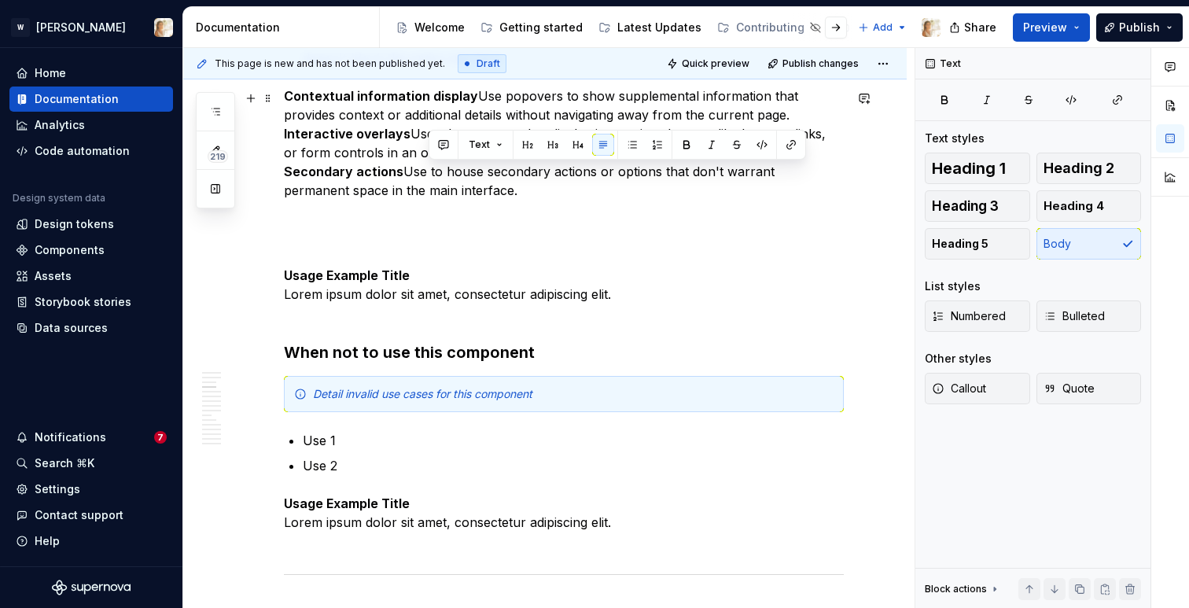
drag, startPoint x: 450, startPoint y: 192, endPoint x: 428, endPoint y: 177, distance: 26.6
click at [428, 177] on p "Contextual information display Use popovers to show supplemental information th…" at bounding box center [564, 143] width 560 height 113
copy p "to house secondary actions or options that don't warrant permanent space in the…"
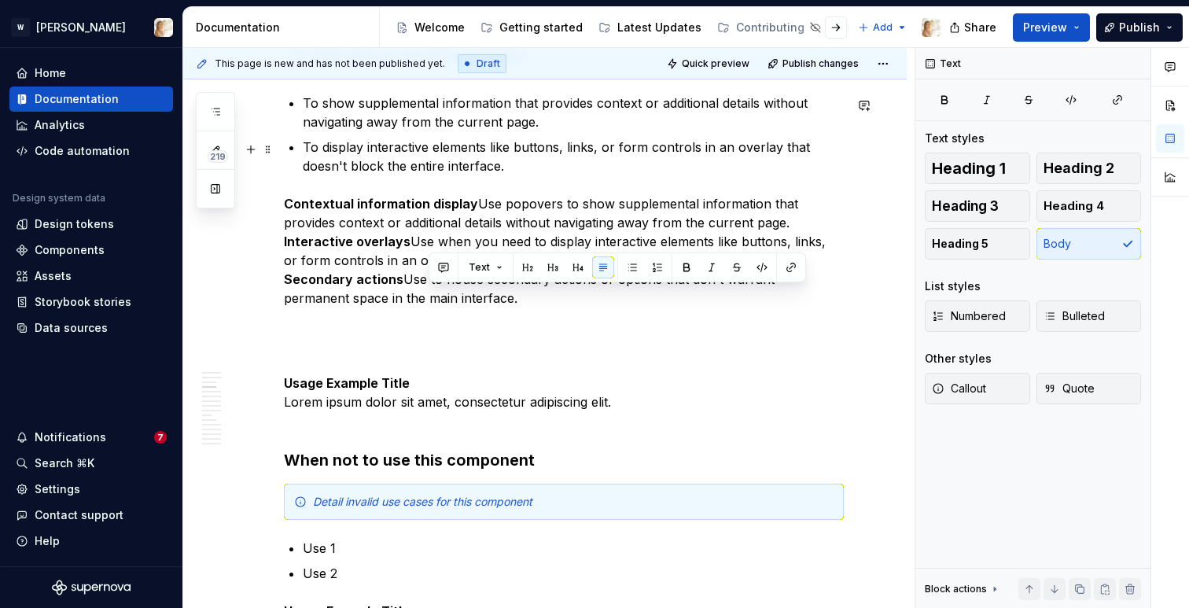
scroll to position [1226, 0]
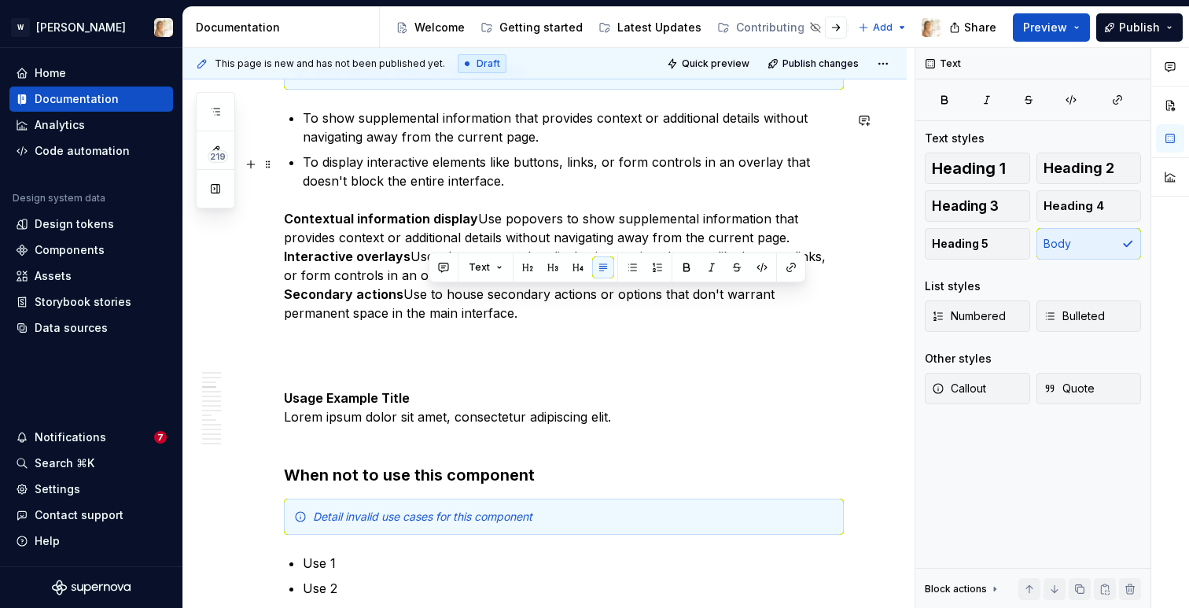
click at [510, 177] on p "To display interactive elements like buttons, links, or form controls in an ove…" at bounding box center [573, 172] width 541 height 38
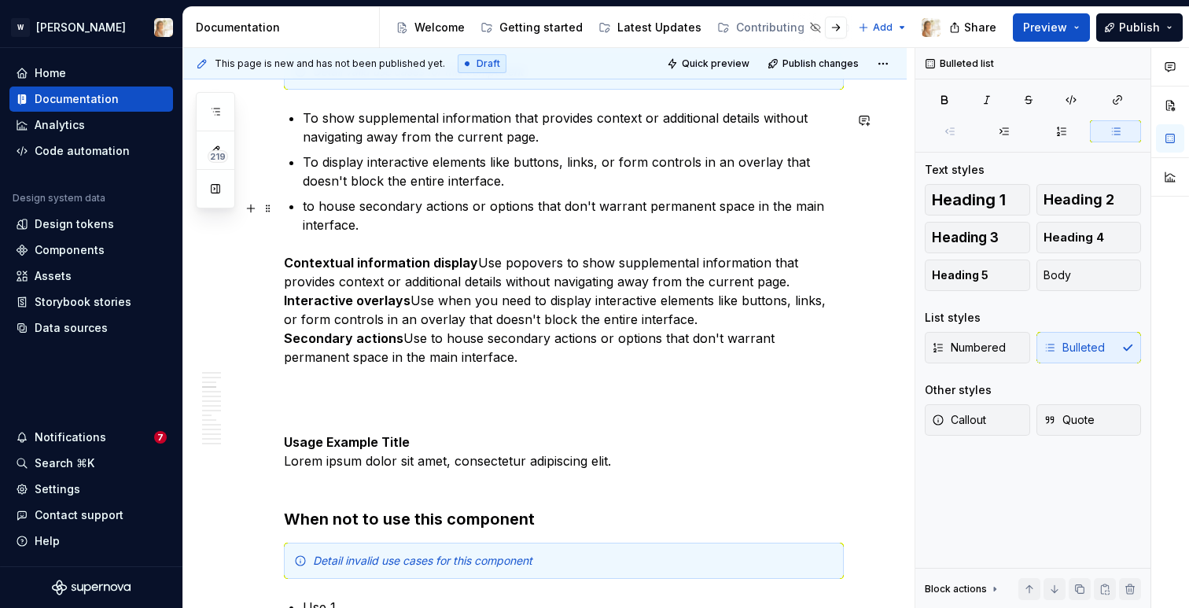
click at [309, 211] on p "to house secondary actions or options that don't warrant permanent space in the…" at bounding box center [573, 216] width 541 height 38
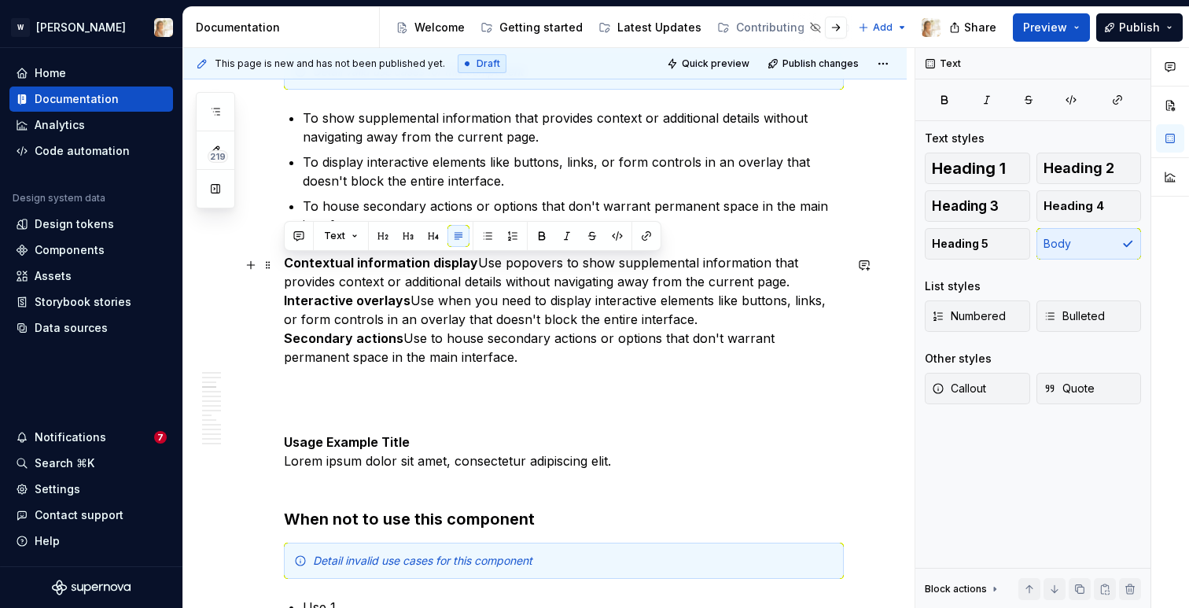
drag, startPoint x: 458, startPoint y: 356, endPoint x: 284, endPoint y: 256, distance: 200.5
click at [284, 256] on p "Contextual information display Use popovers to show supplemental information th…" at bounding box center [564, 309] width 560 height 113
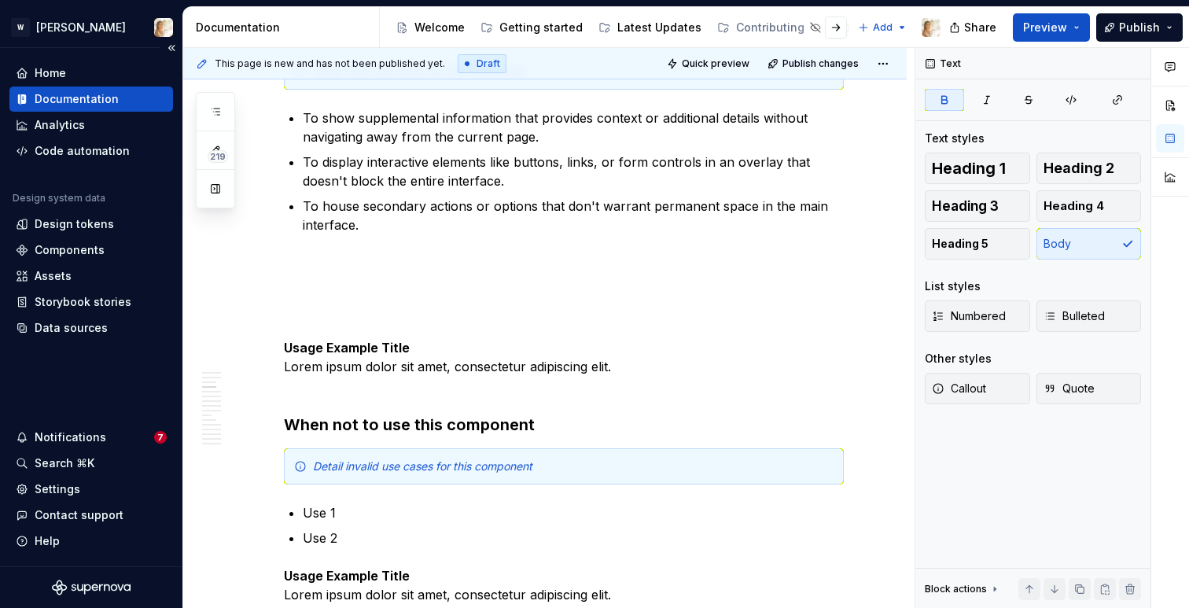
type textarea "*"
